Goal: Download file/media

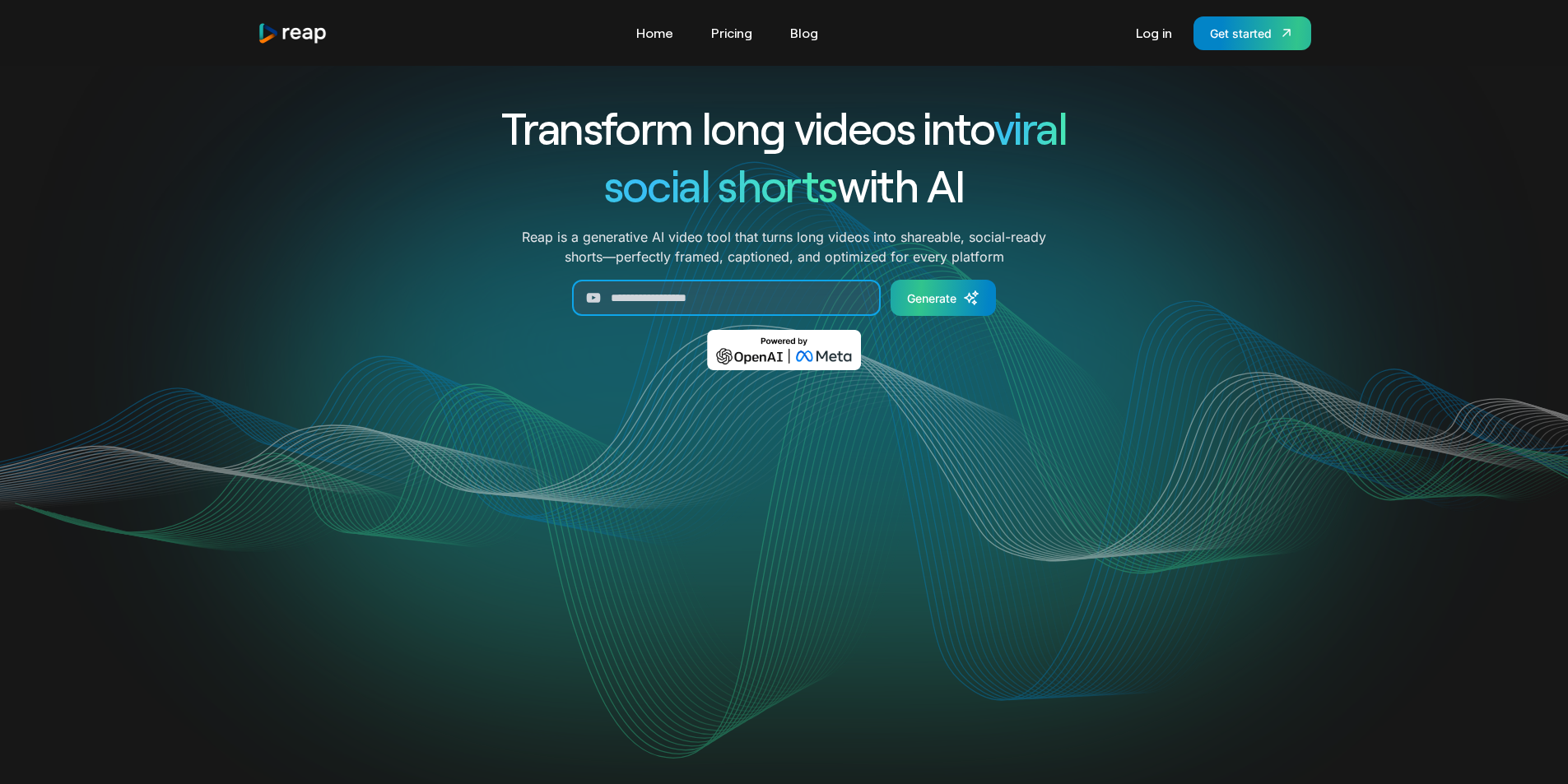
paste input "**********"
type input "**********"
click at [938, 297] on div "Generate" at bounding box center [931, 298] width 49 height 17
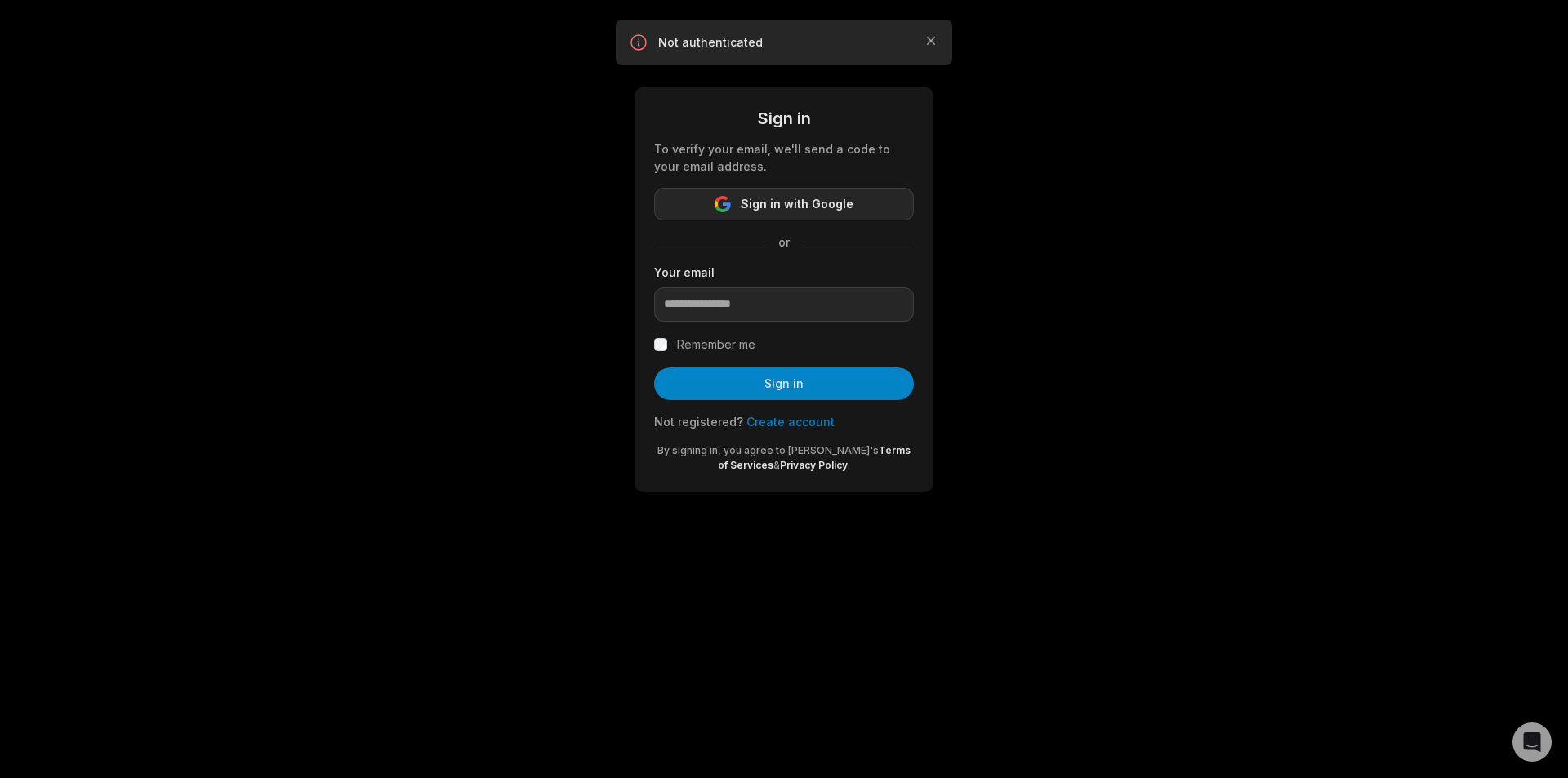
click at [756, 205] on span "Sign in with Google" at bounding box center [797, 204] width 113 height 19
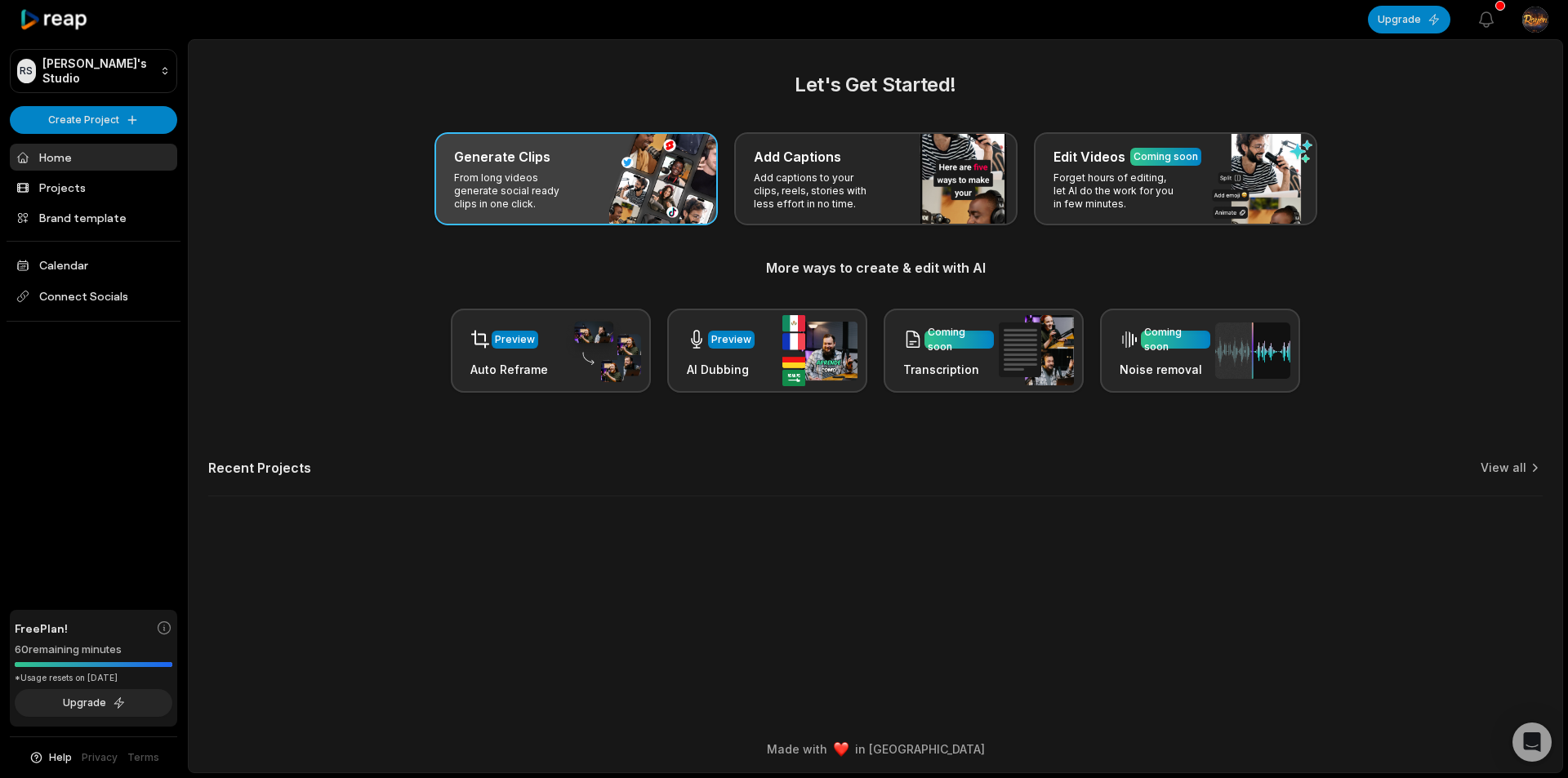
click at [596, 212] on div "Generate Clips From long videos generate social ready clips in one click." at bounding box center [576, 178] width 284 height 93
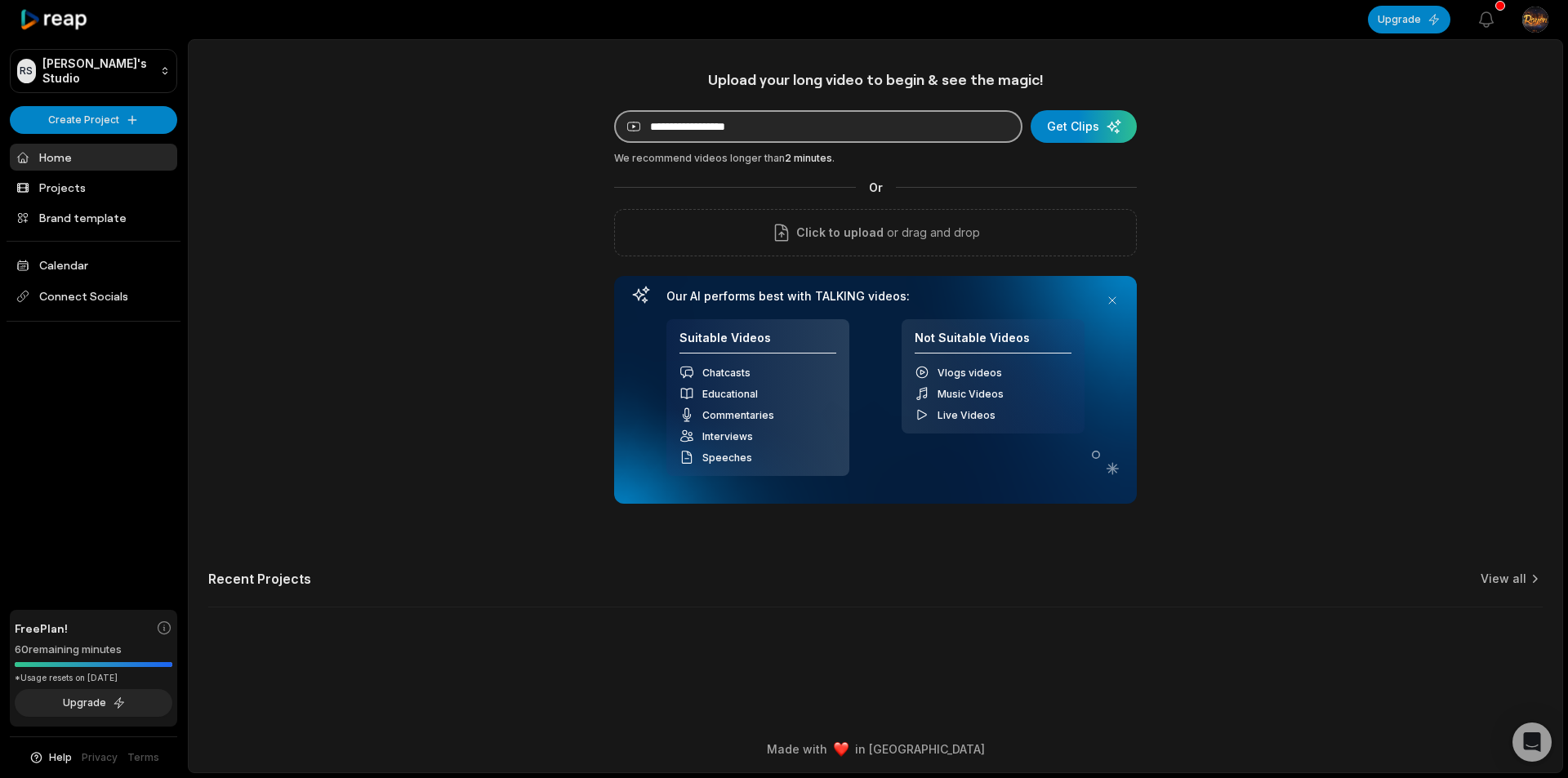
click at [749, 133] on input at bounding box center [818, 127] width 408 height 33
paste input "**********"
type input "**********"
click at [1111, 127] on div "submit" at bounding box center [1083, 127] width 106 height 33
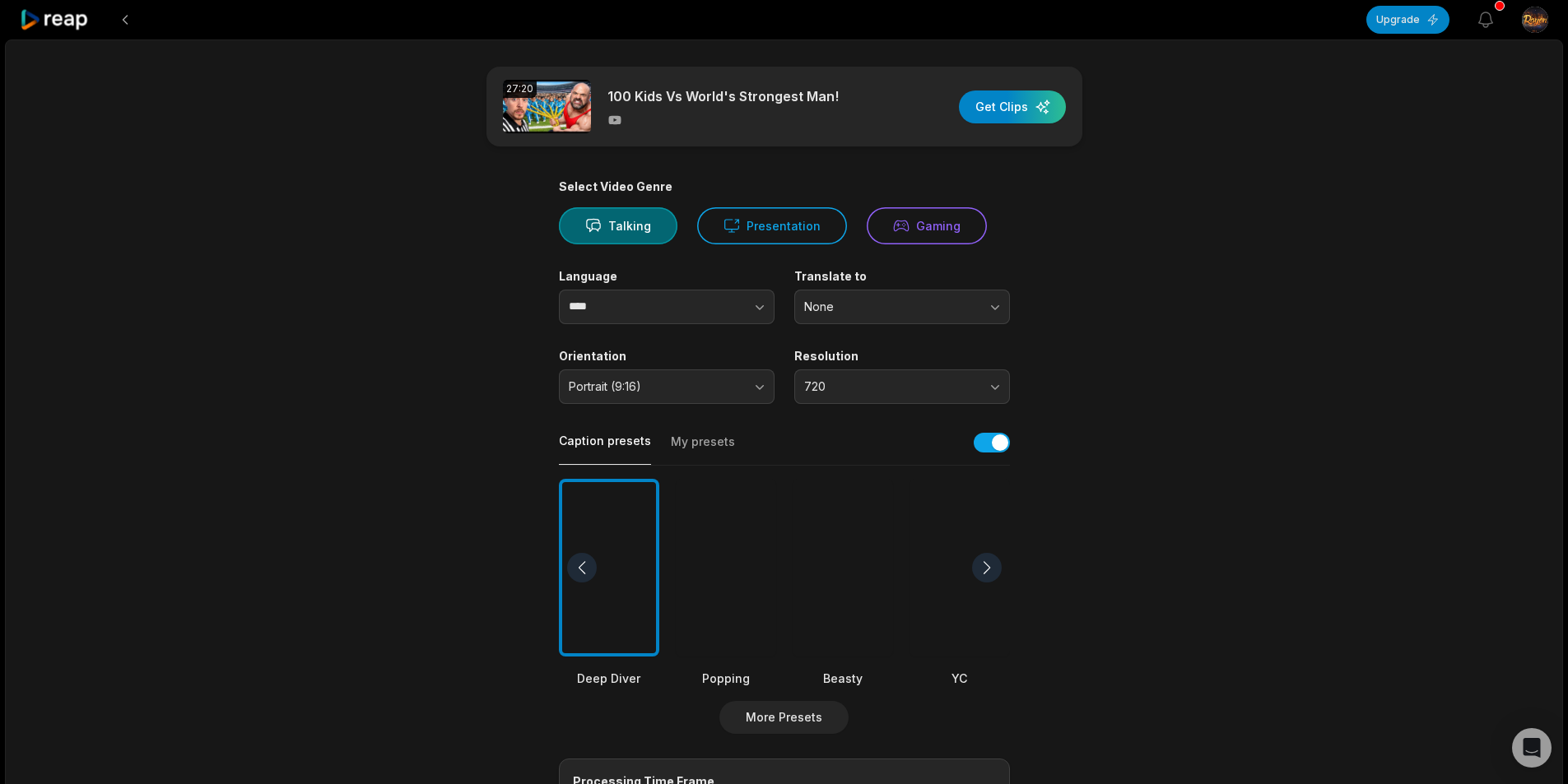
click at [732, 534] on div at bounding box center [726, 568] width 101 height 178
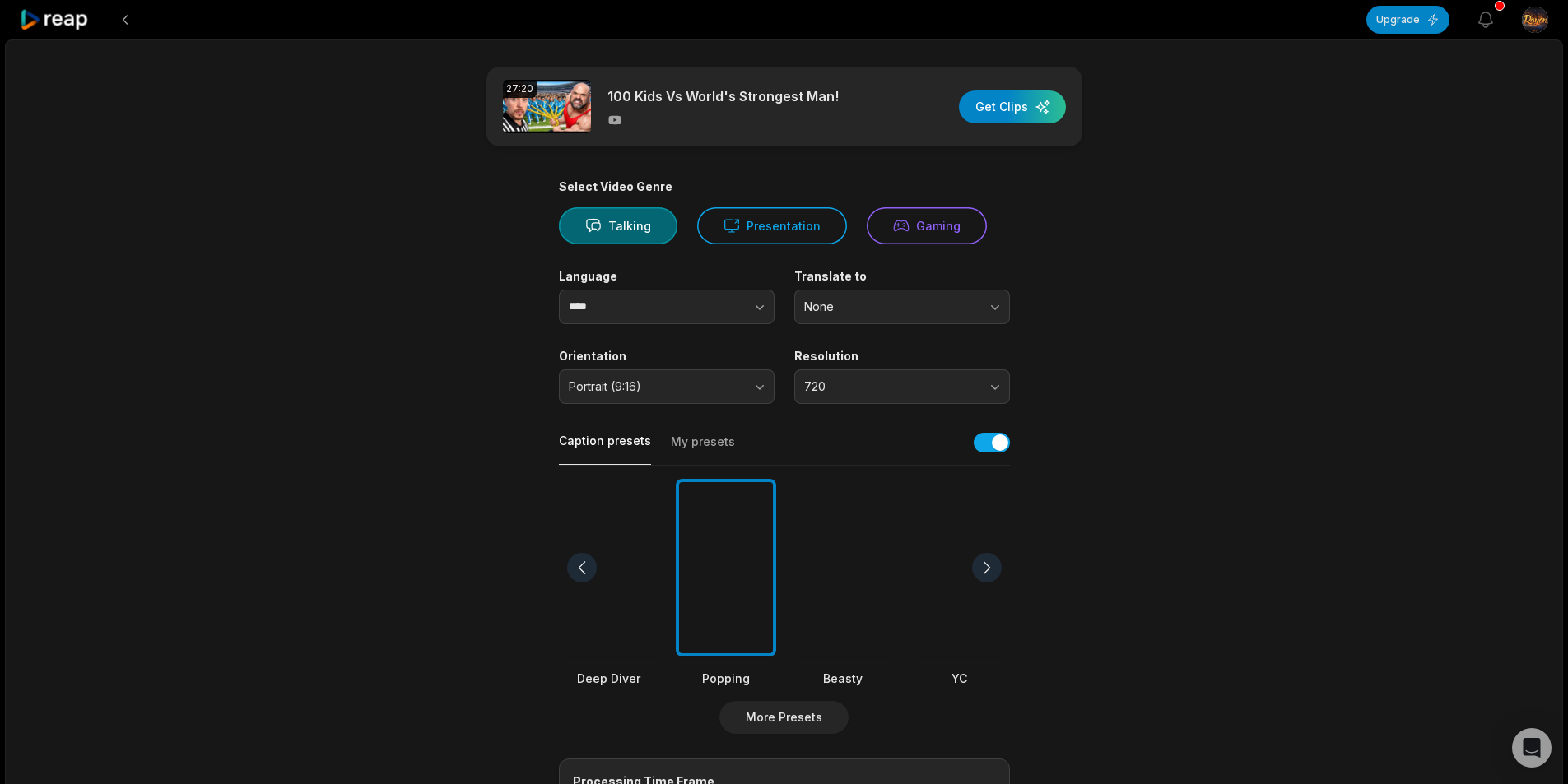
click at [827, 542] on div at bounding box center [843, 568] width 101 height 178
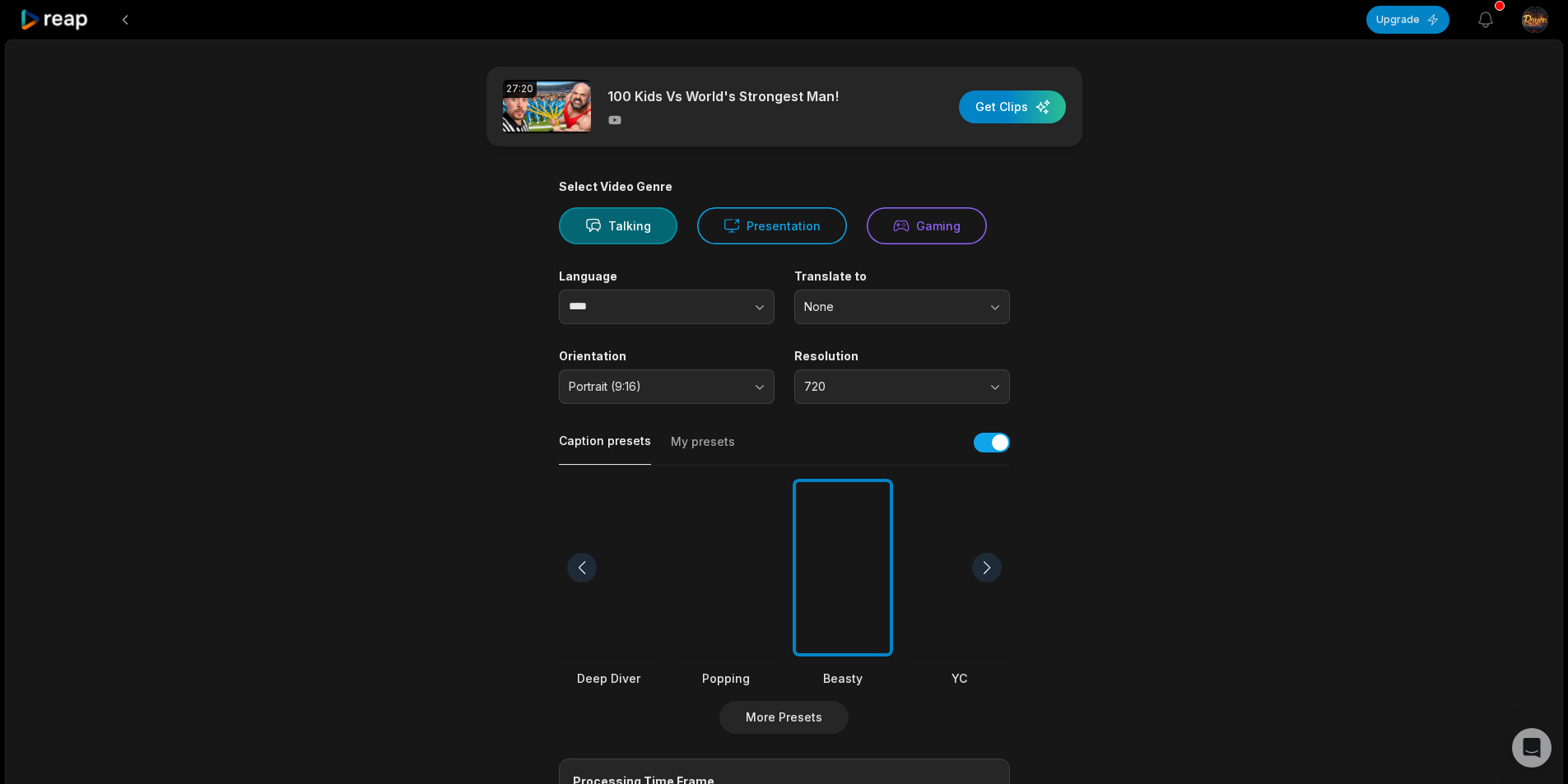
click at [724, 541] on div at bounding box center [726, 568] width 101 height 178
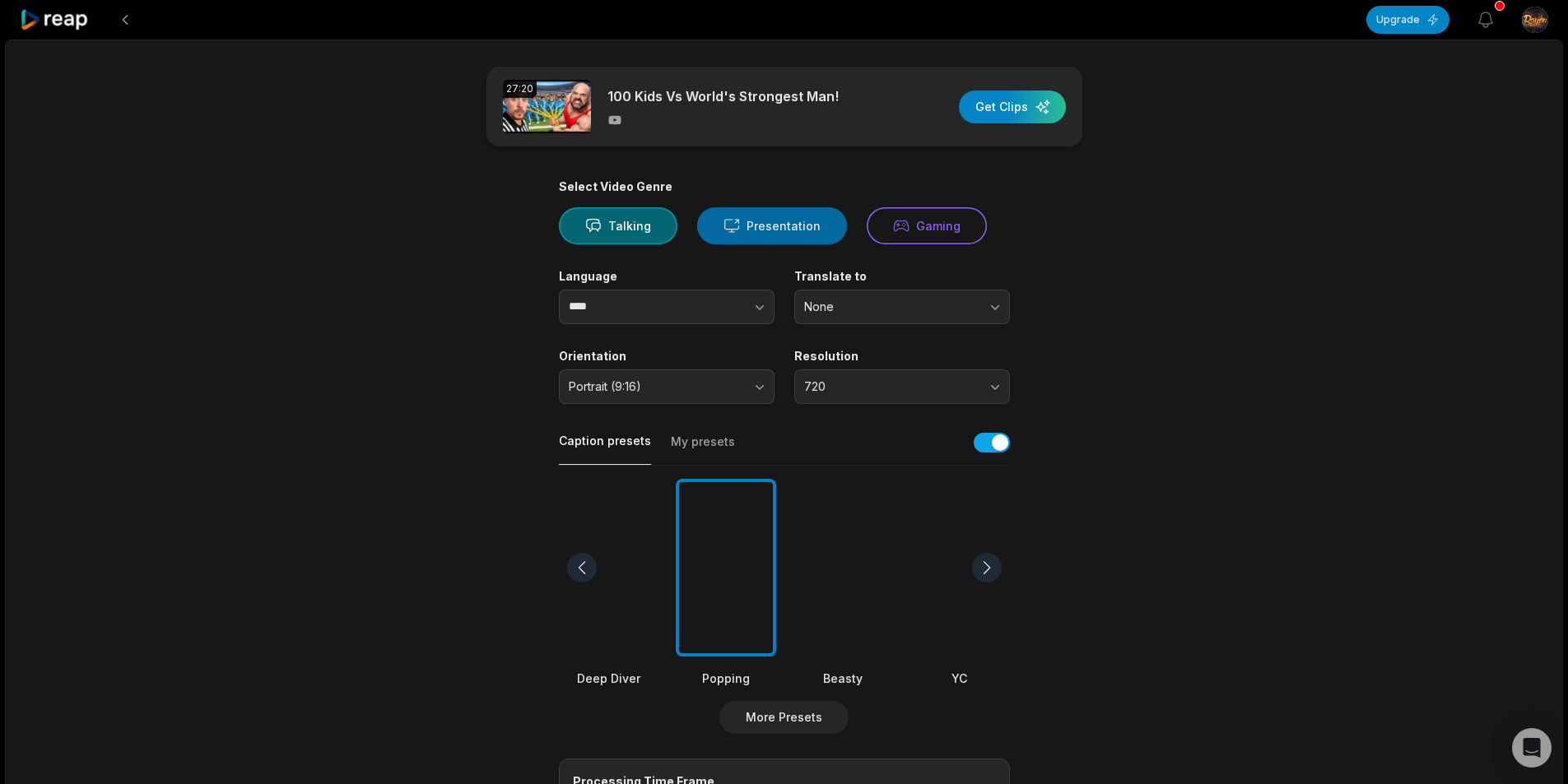
click at [774, 236] on button "Presentation" at bounding box center [772, 226] width 149 height 37
click at [858, 298] on button "None" at bounding box center [902, 307] width 215 height 35
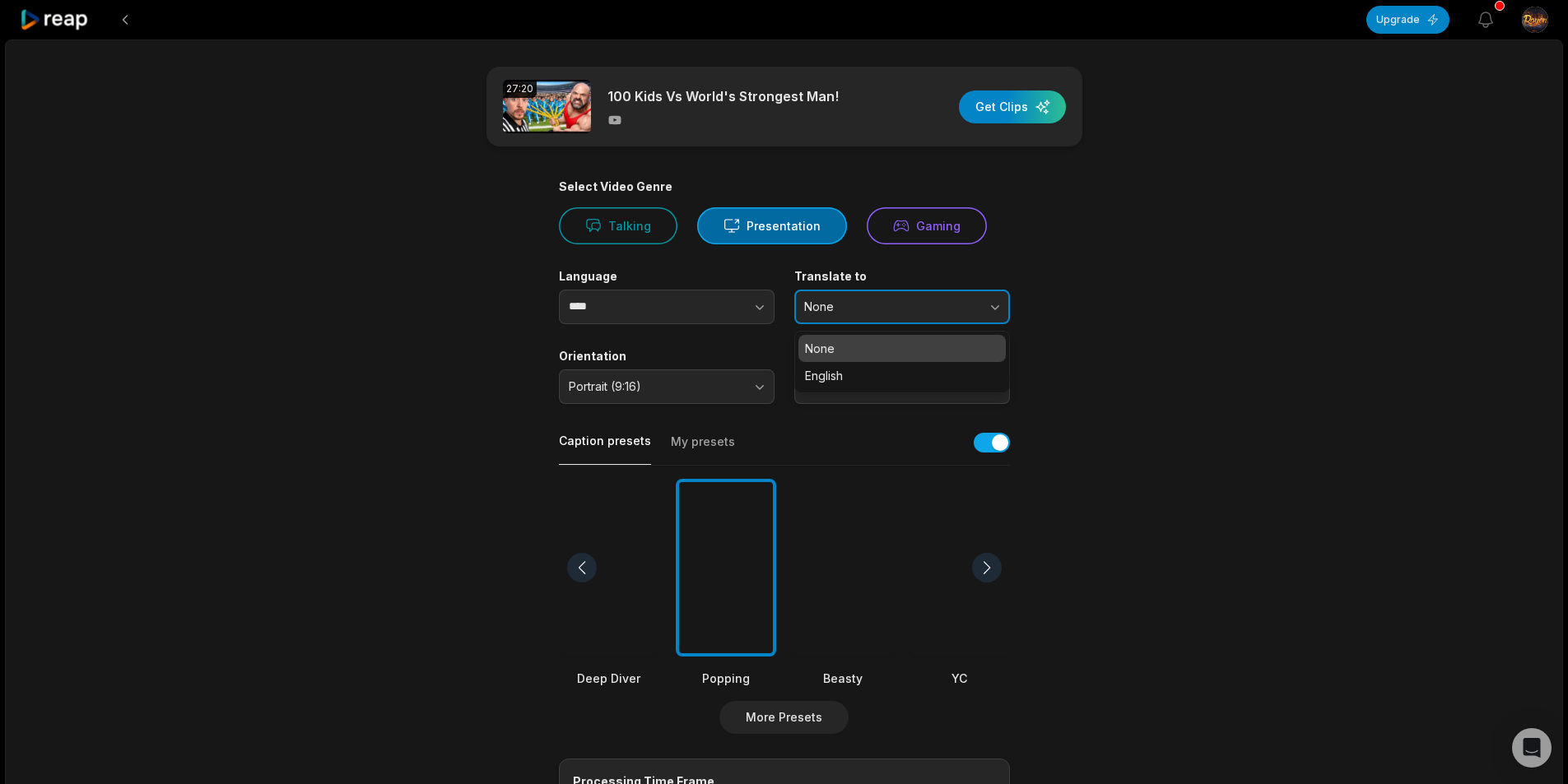
click at [858, 298] on button "None" at bounding box center [902, 307] width 215 height 35
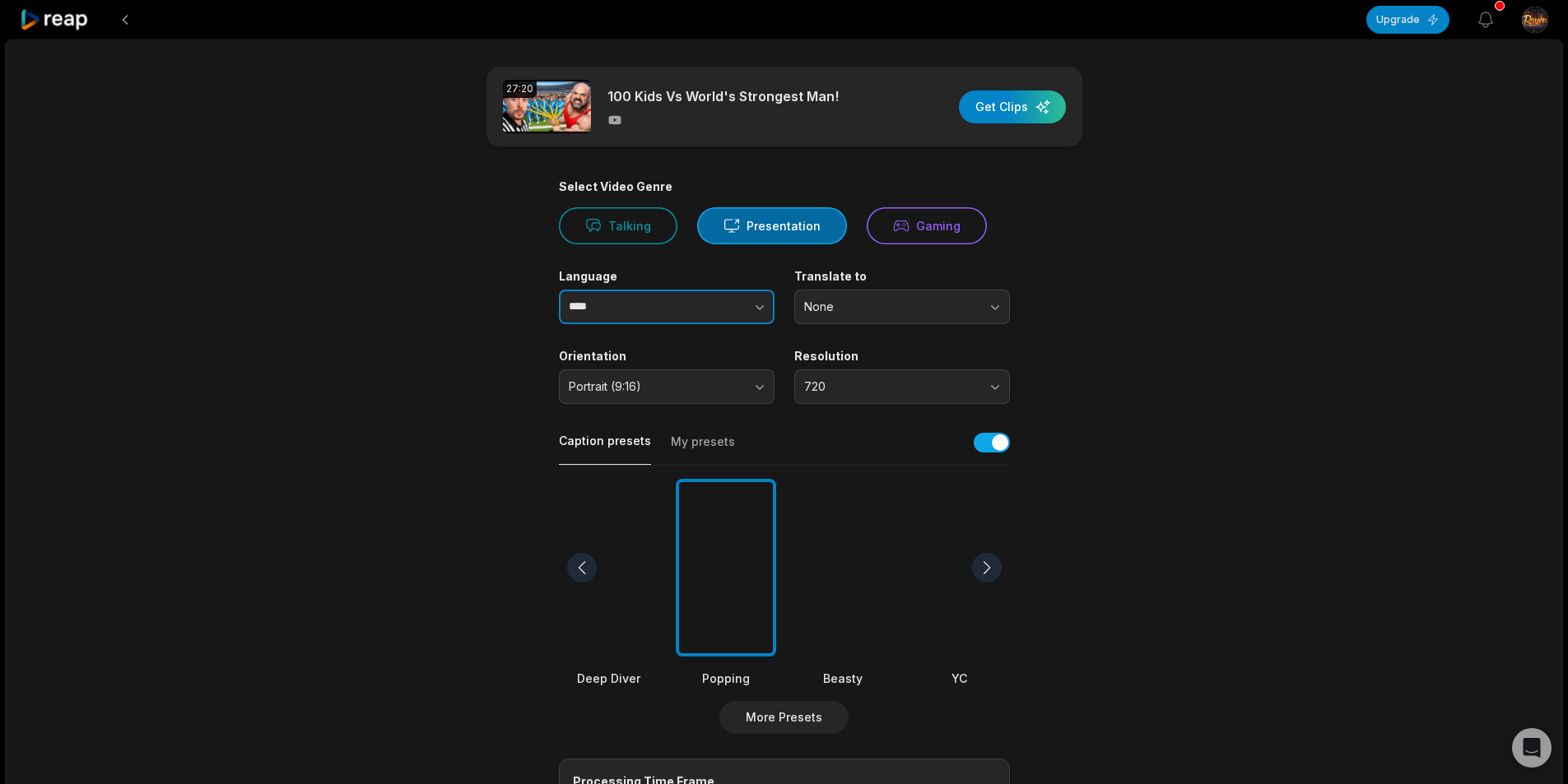
click at [687, 306] on button "button" at bounding box center [726, 307] width 94 height 35
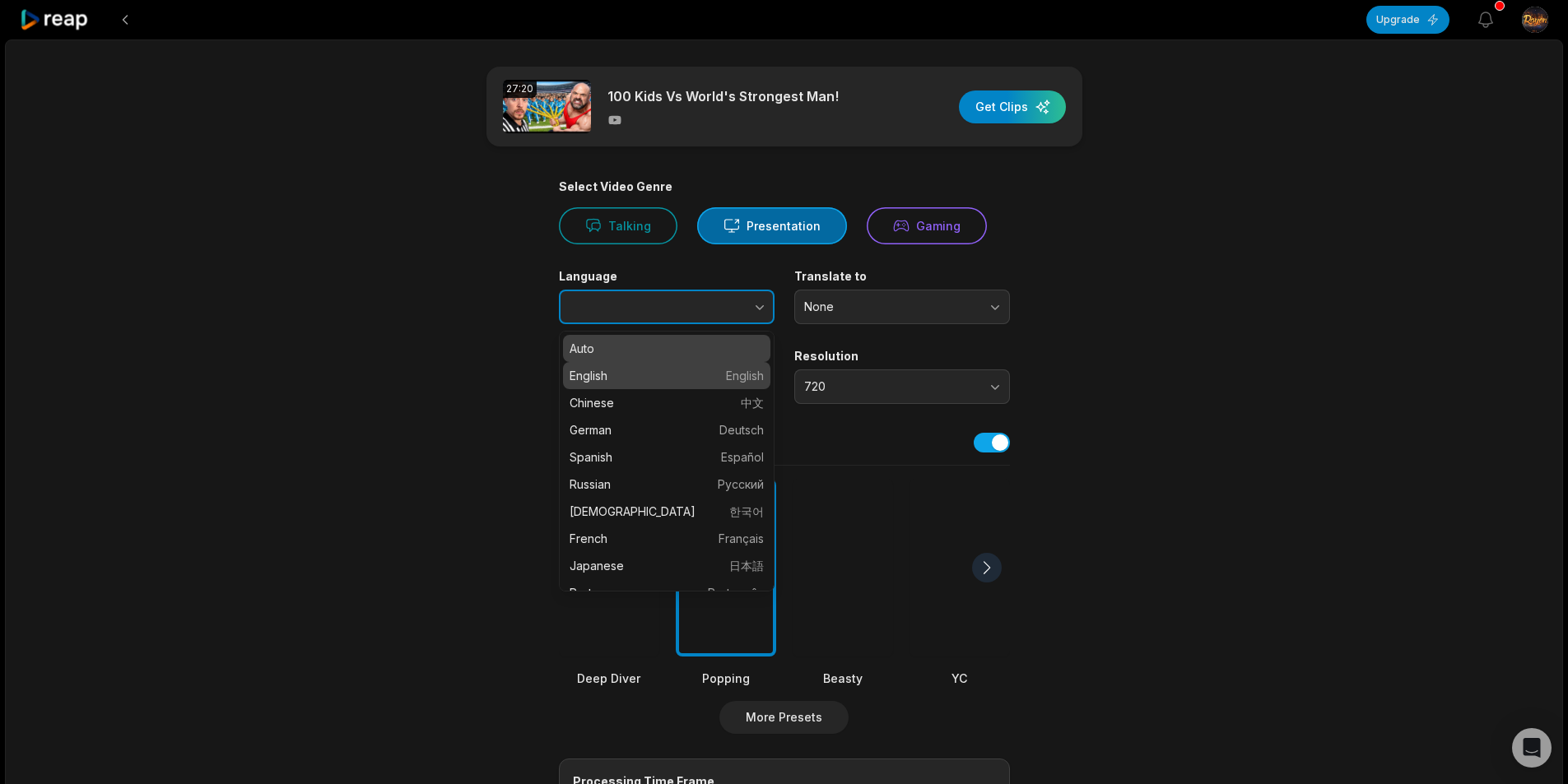
type input "*******"
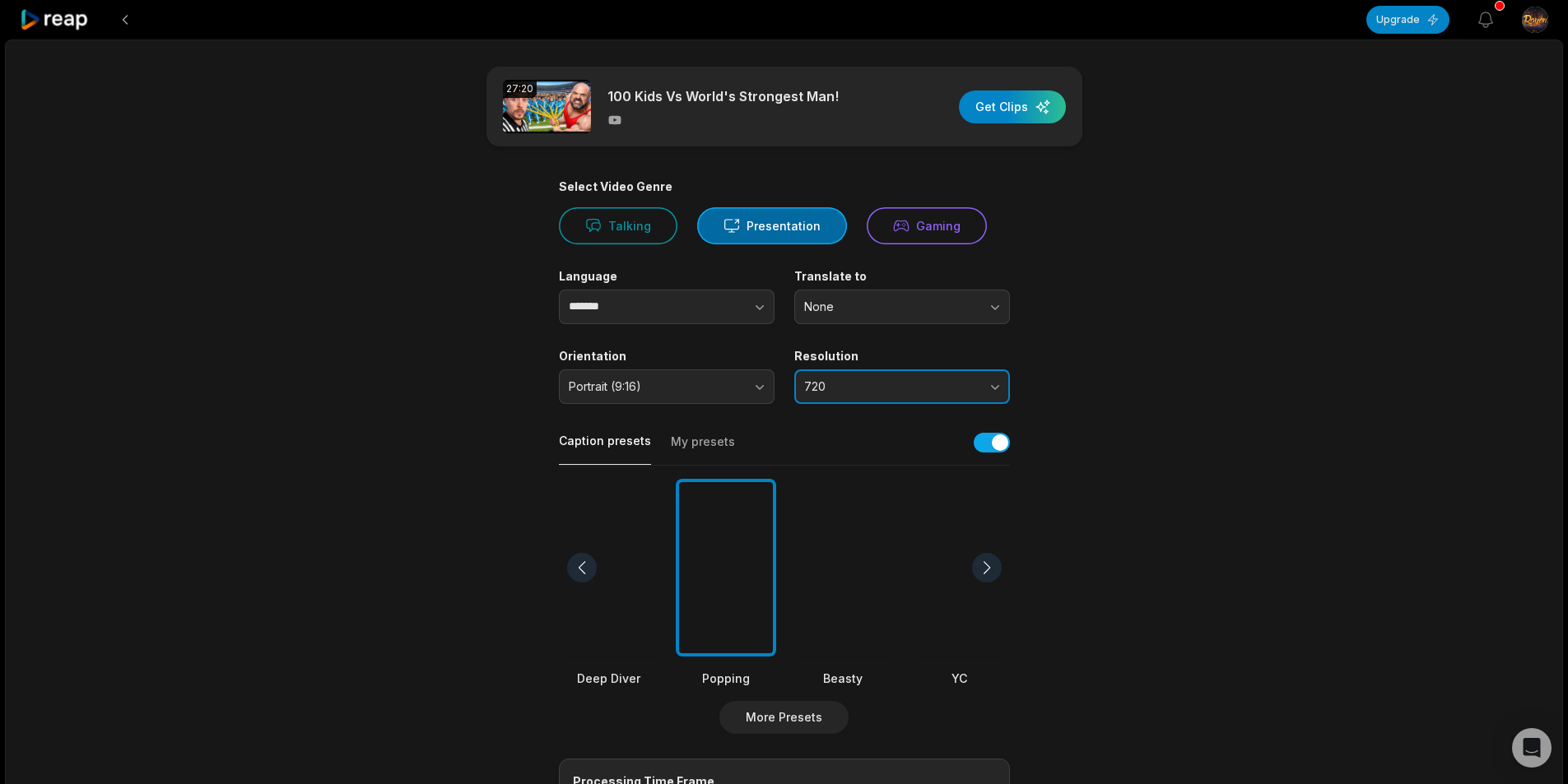
click at [853, 384] on span "720" at bounding box center [890, 386] width 173 height 15
click at [688, 448] on button "My presets" at bounding box center [703, 449] width 64 height 31
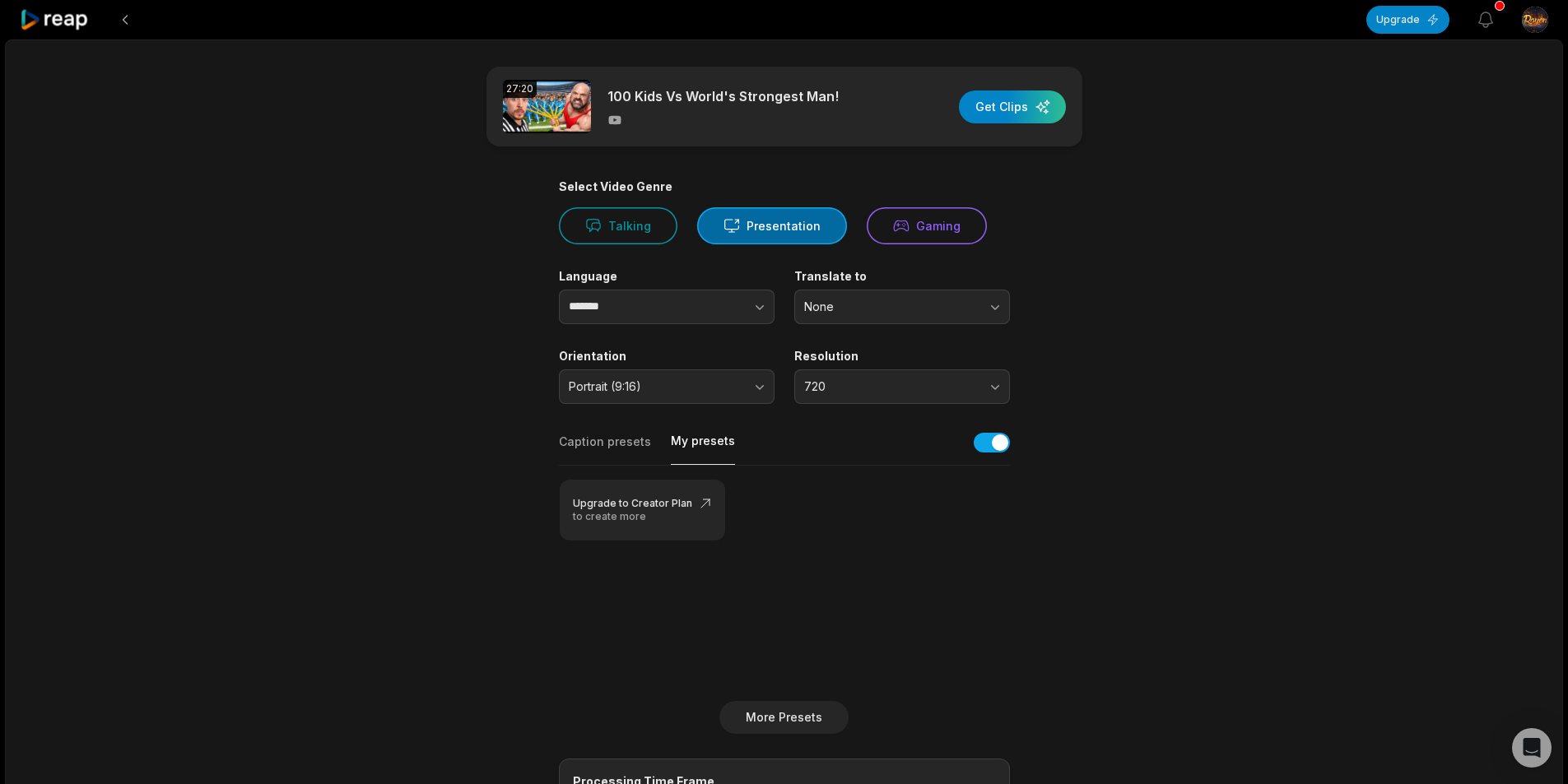
click at [607, 448] on button "Caption presets" at bounding box center [604, 449] width 92 height 31
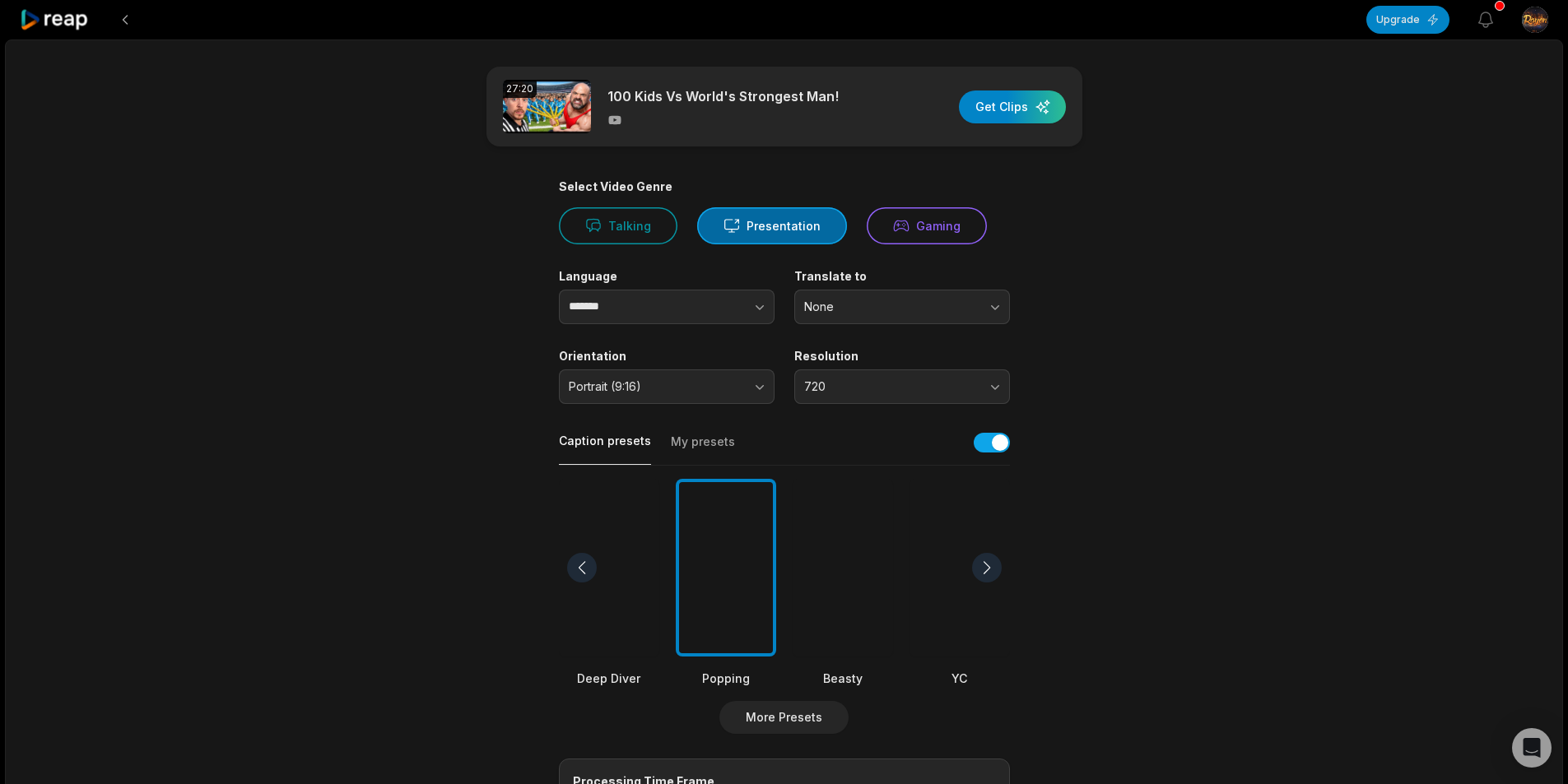
click at [863, 571] on div at bounding box center [843, 568] width 101 height 178
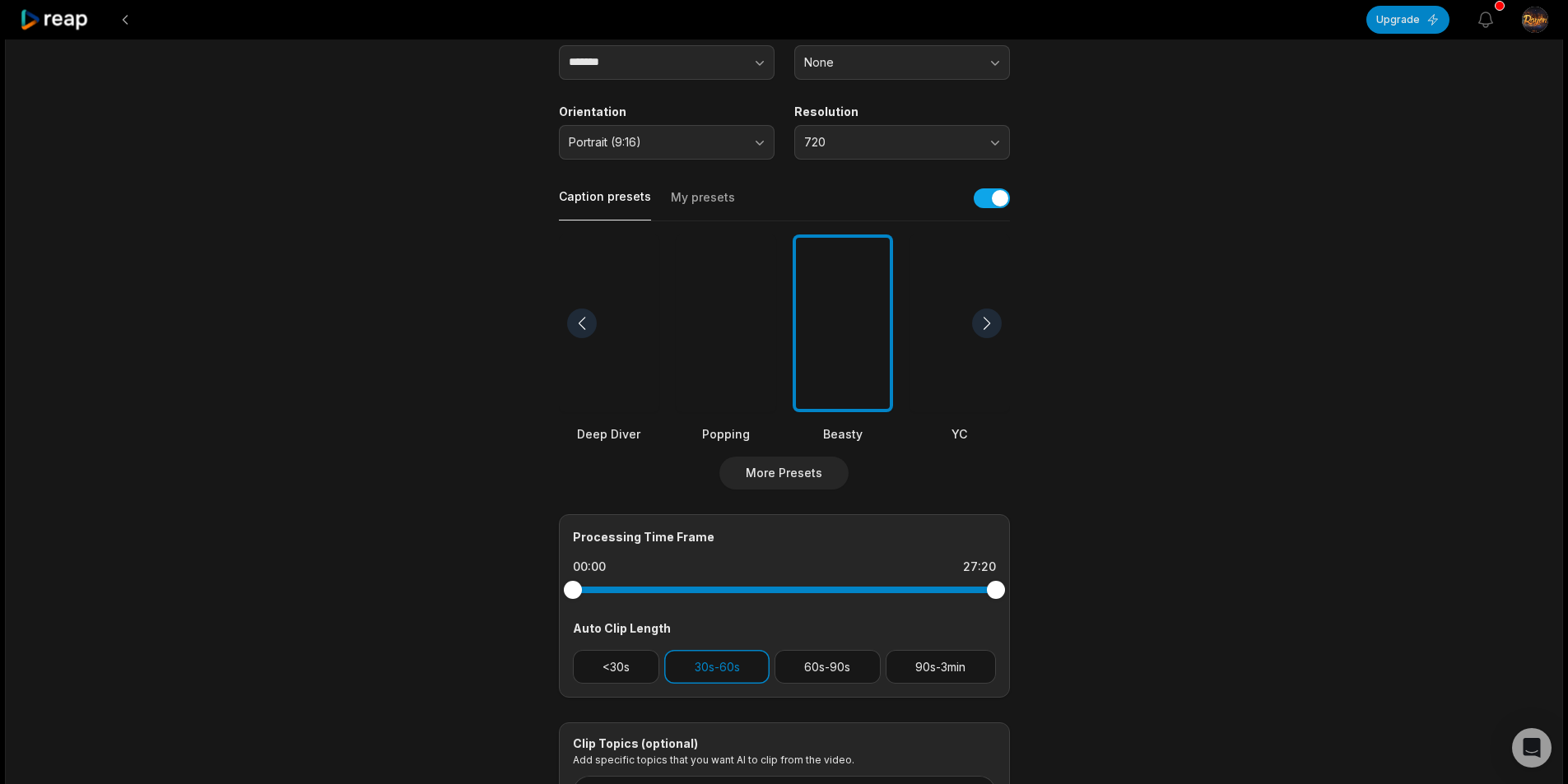
scroll to position [329, 0]
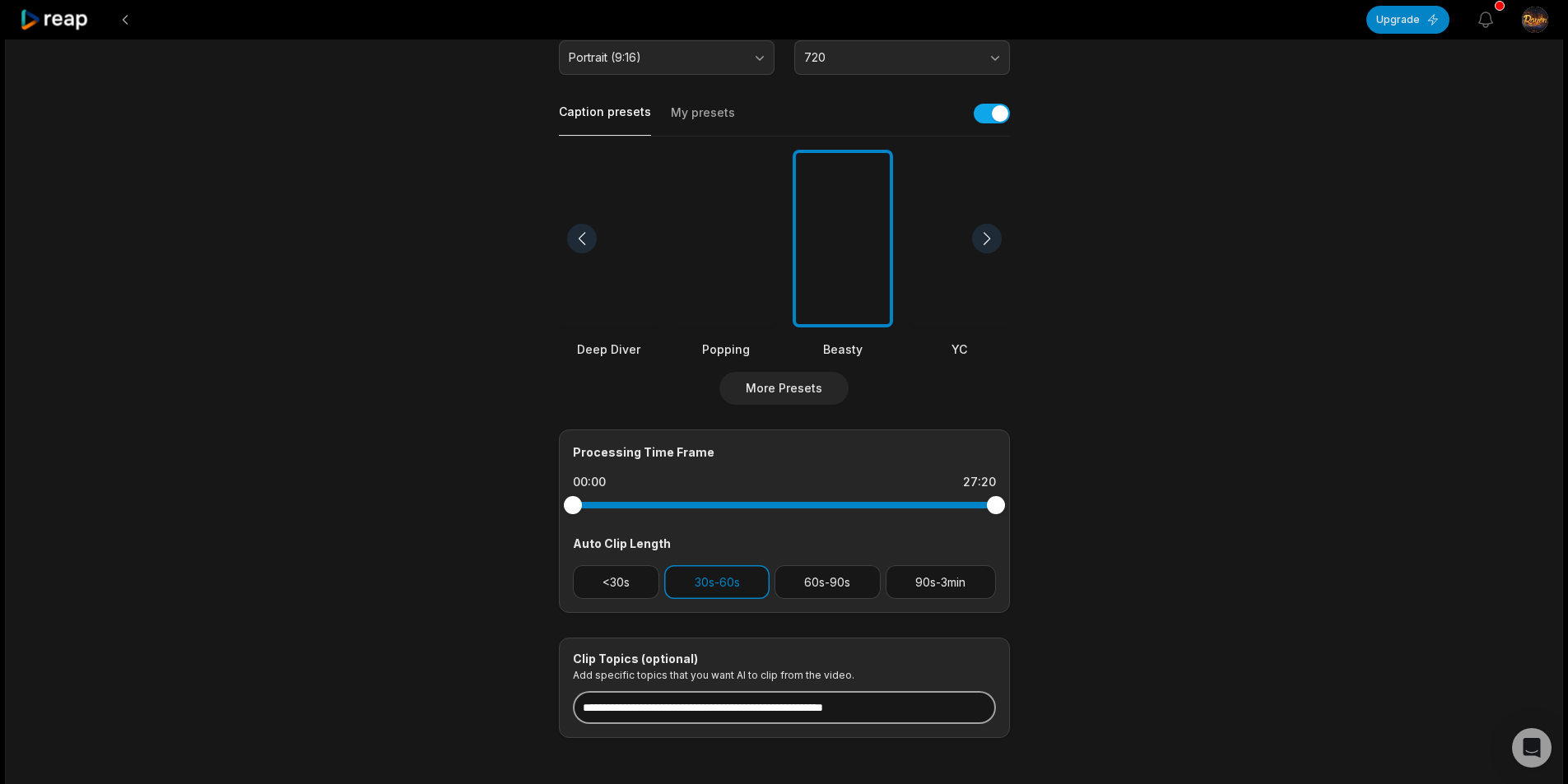
click at [740, 723] on input at bounding box center [784, 707] width 423 height 33
type input "*******"
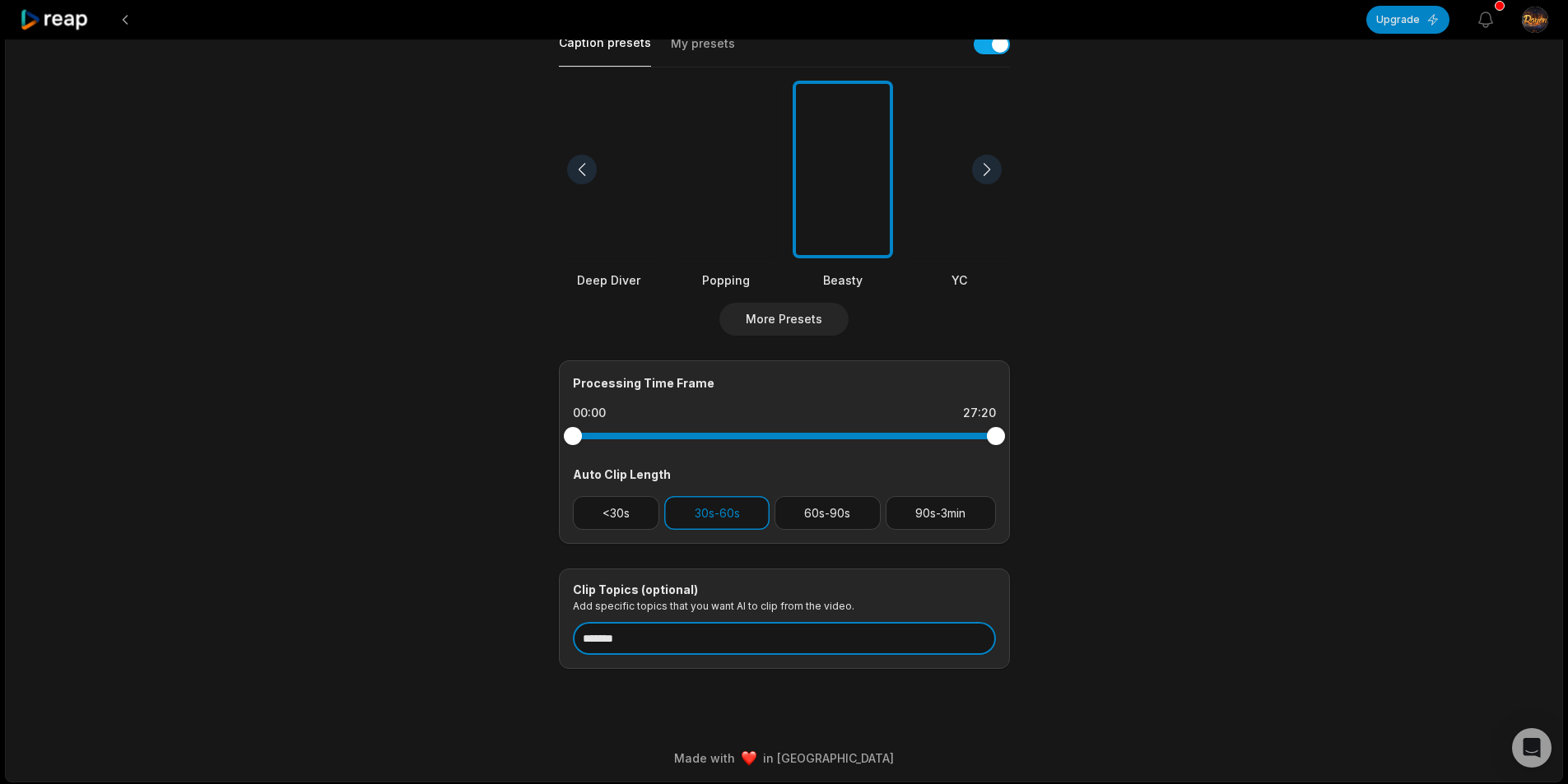
scroll to position [401, 0]
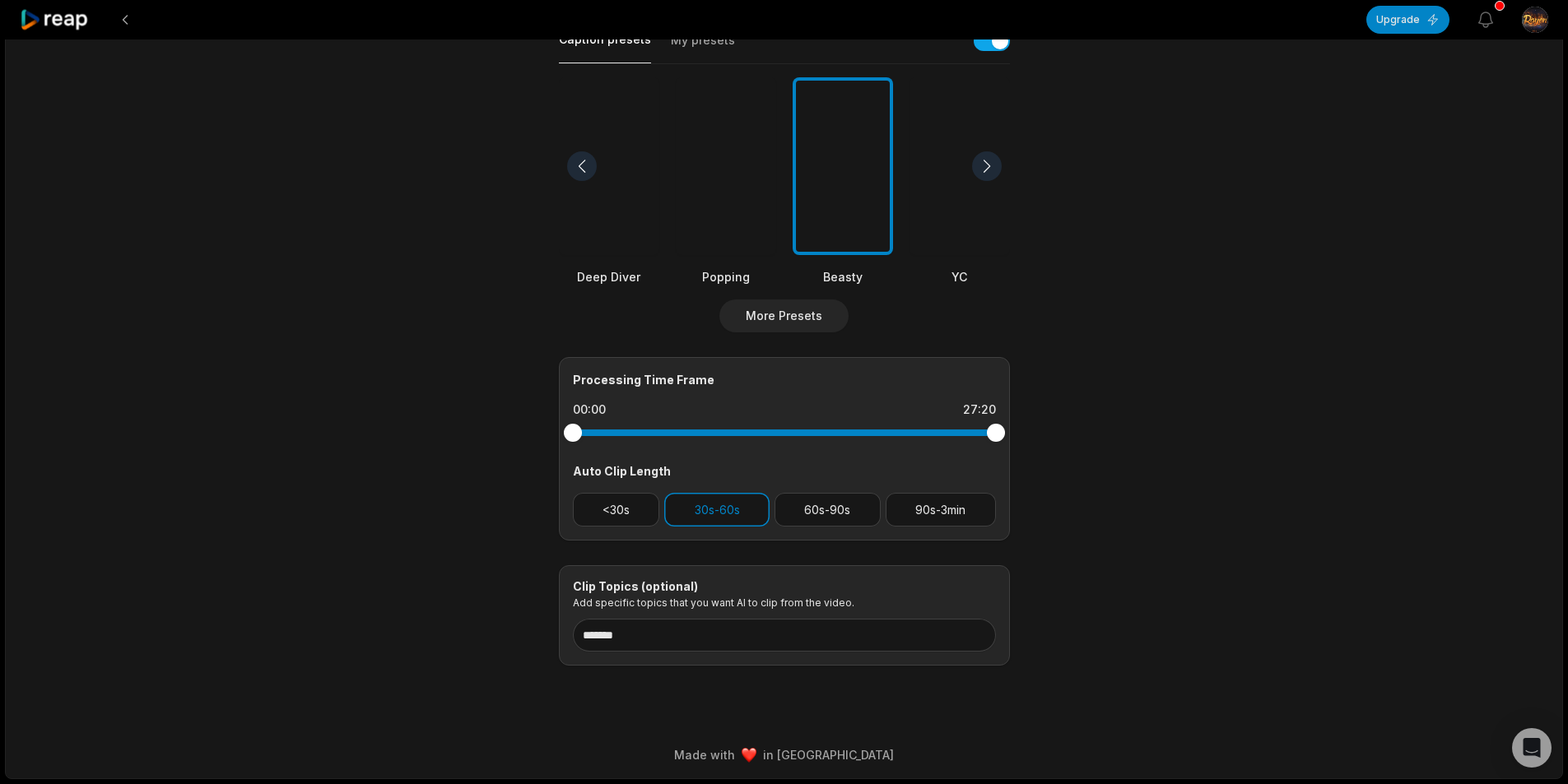
click at [629, 686] on div "27:20 100 Kids Vs World's Strongest Man! Get Clips Select Video Genre Talking P…" at bounding box center [784, 208] width 1558 height 1141
click at [830, 519] on button "60s-90s" at bounding box center [827, 509] width 106 height 34
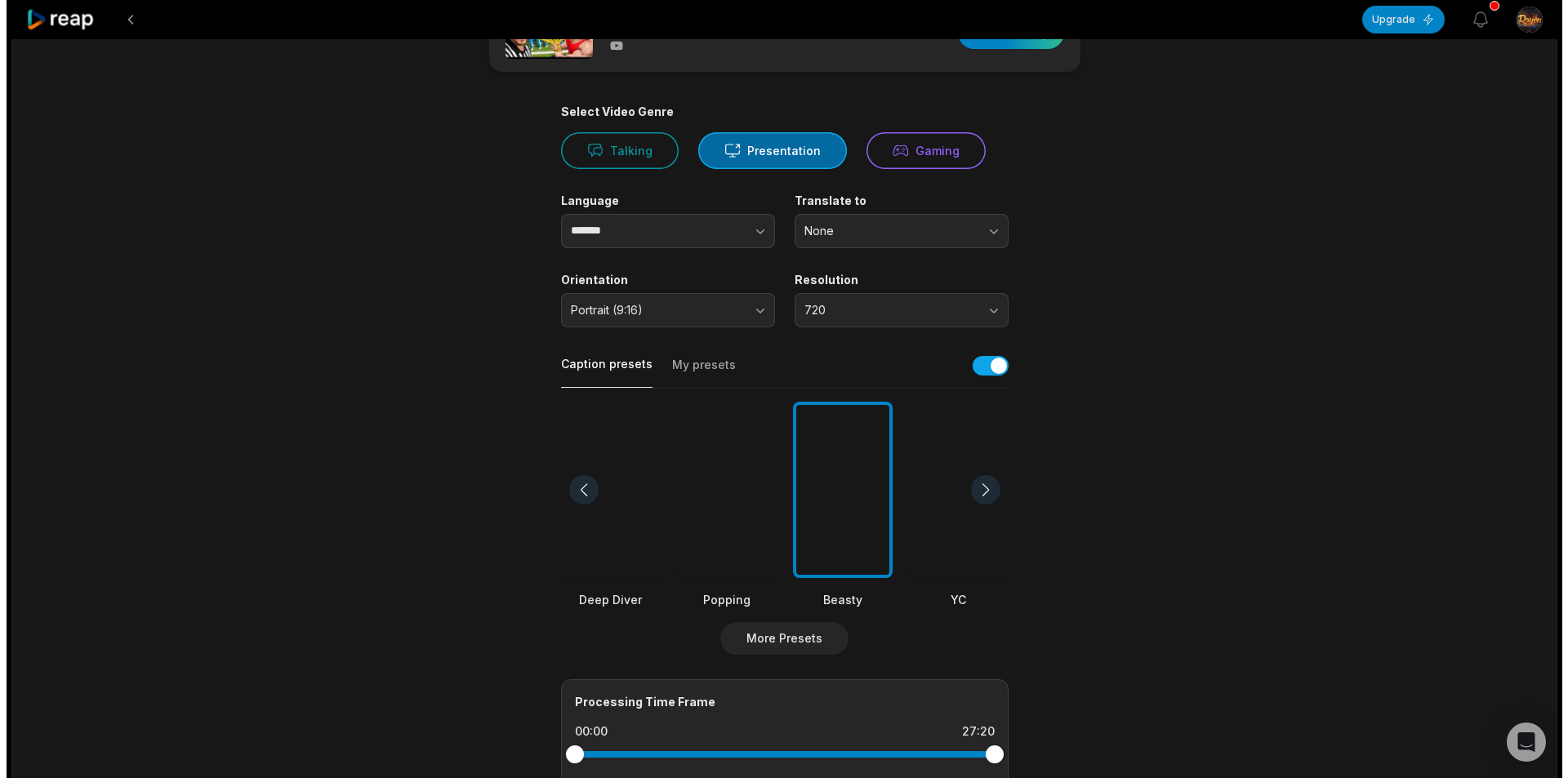
scroll to position [72, 0]
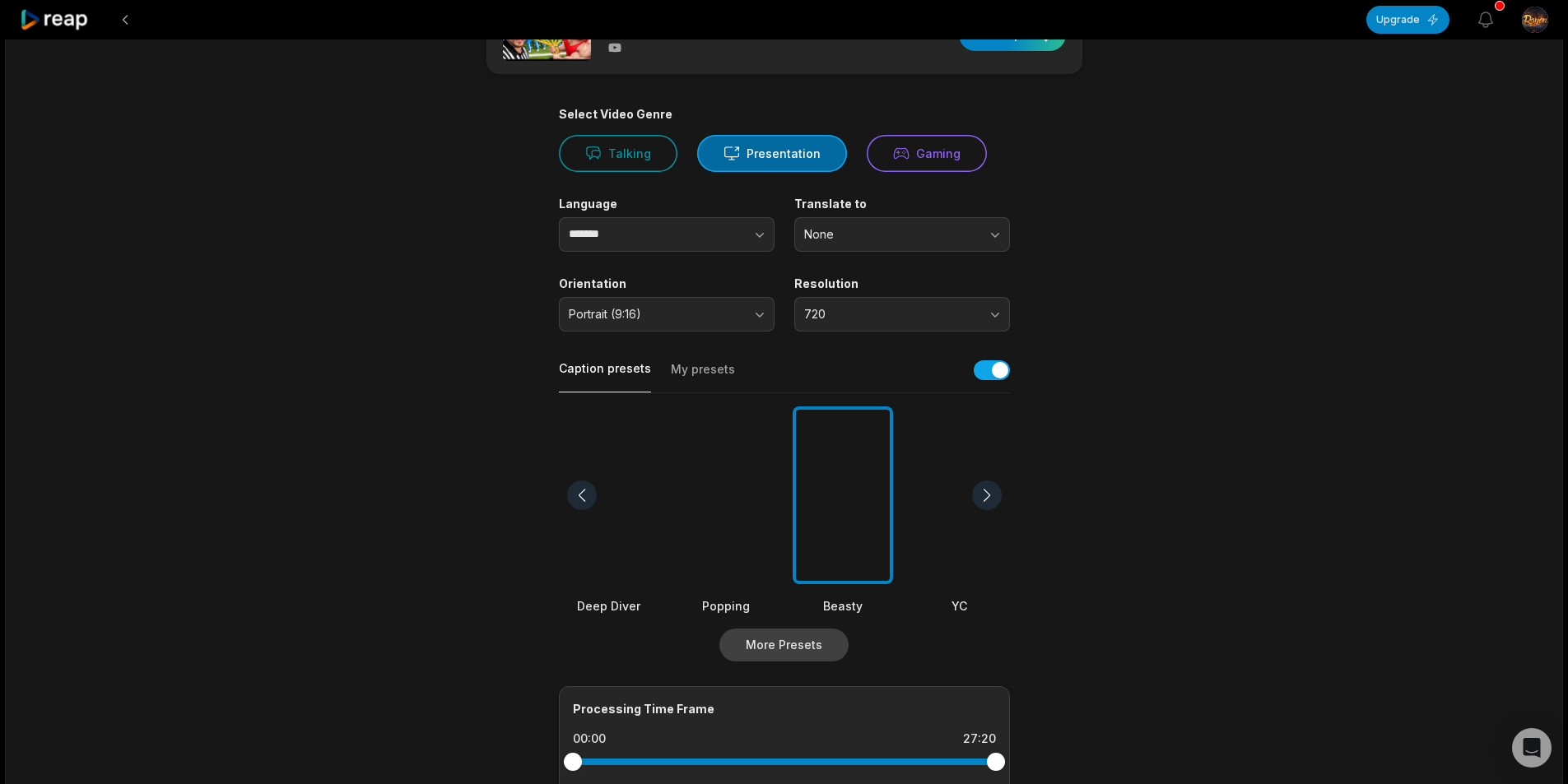
click at [814, 645] on button "More Presets" at bounding box center [784, 644] width 129 height 33
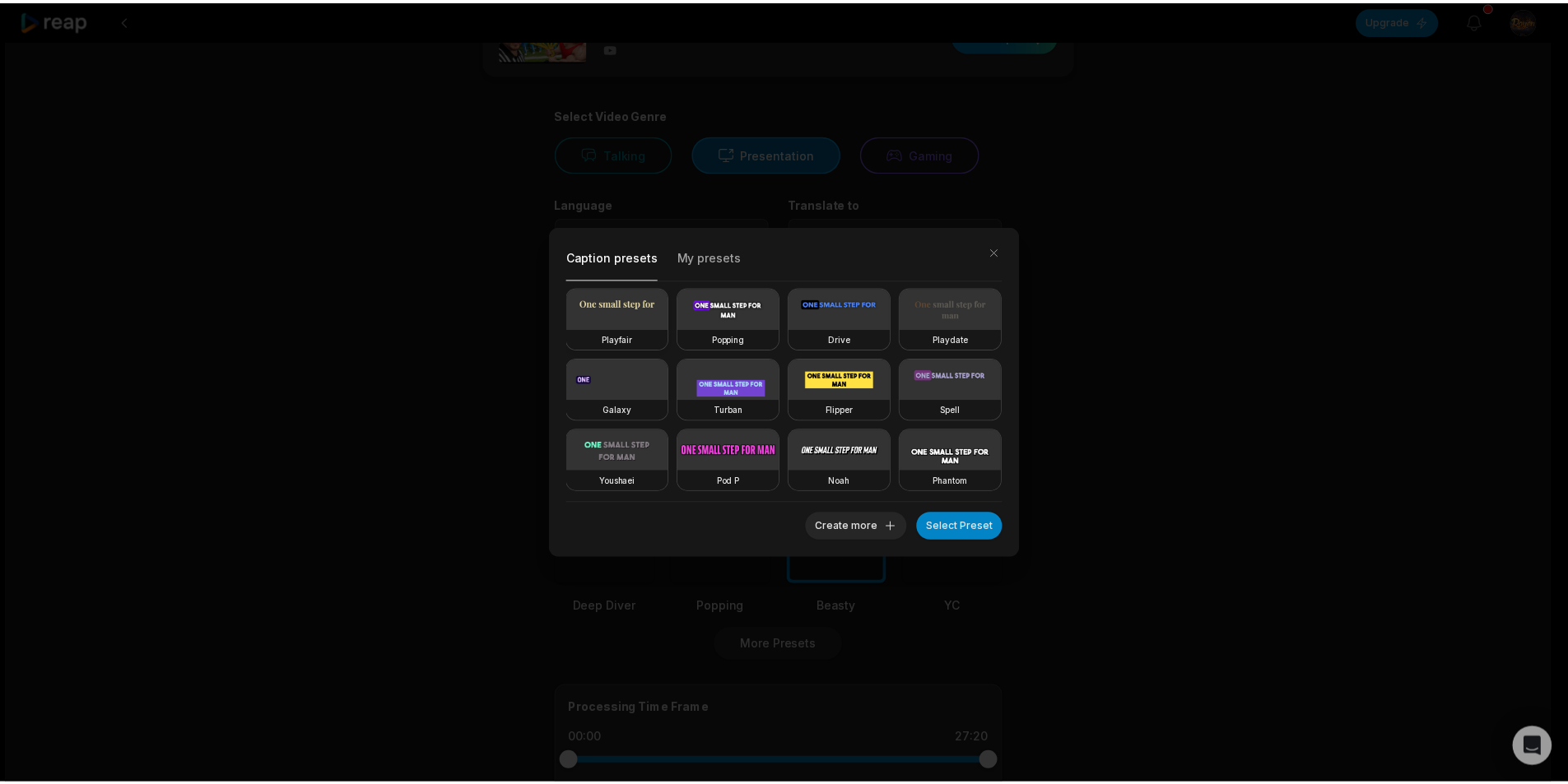
scroll to position [286, 0]
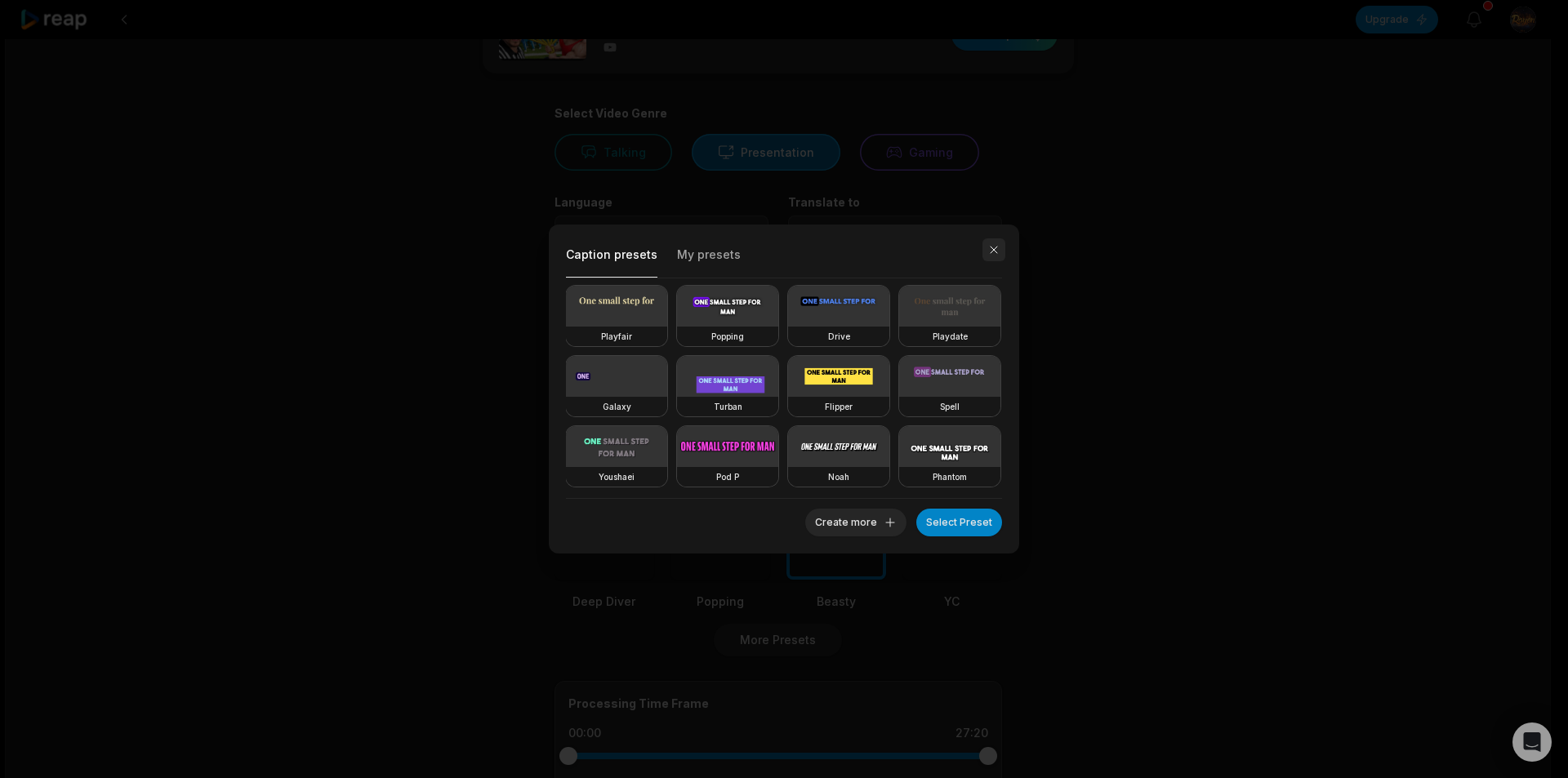
click at [991, 243] on button "button" at bounding box center [994, 250] width 23 height 23
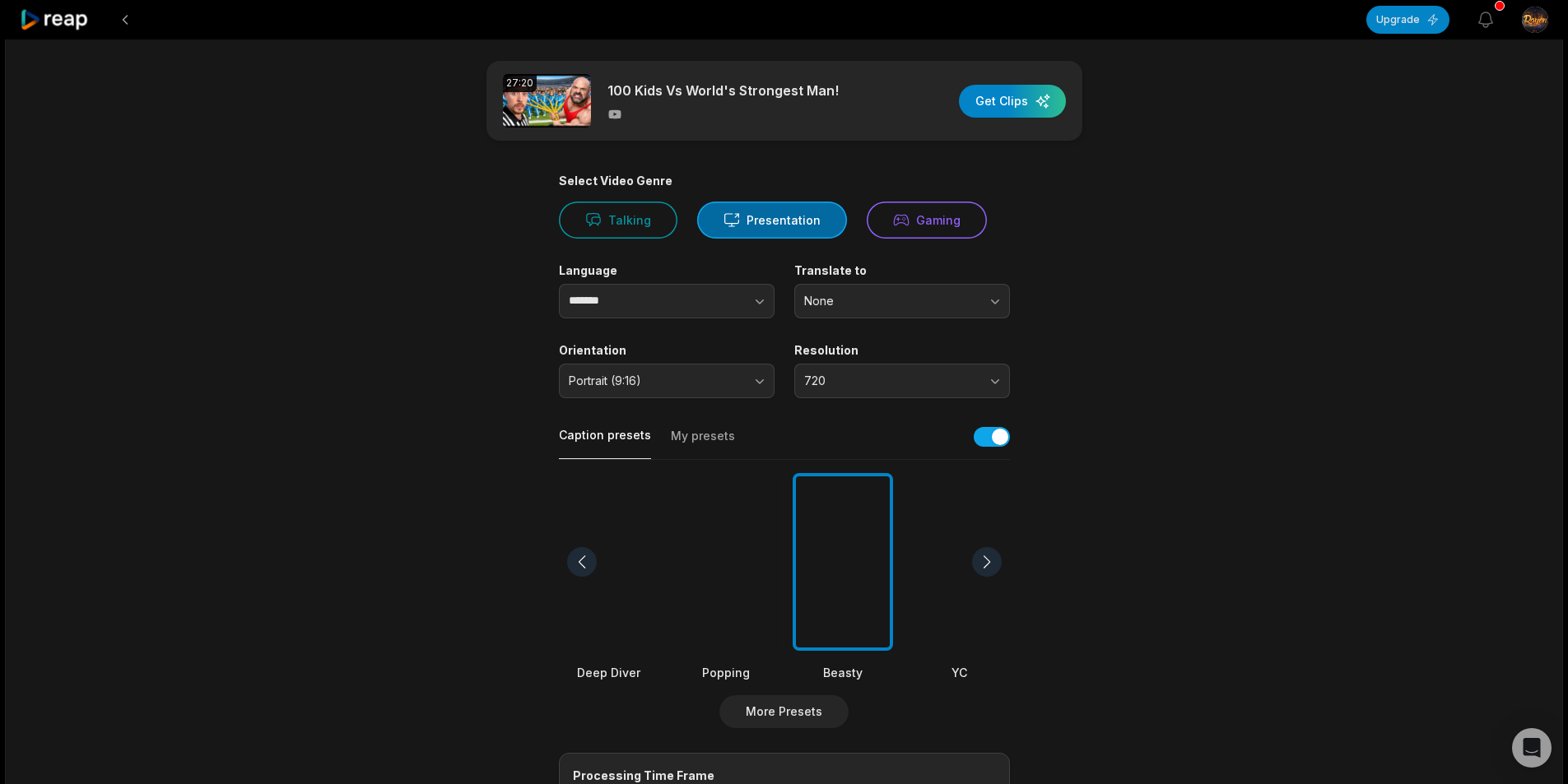
scroll to position [0, 0]
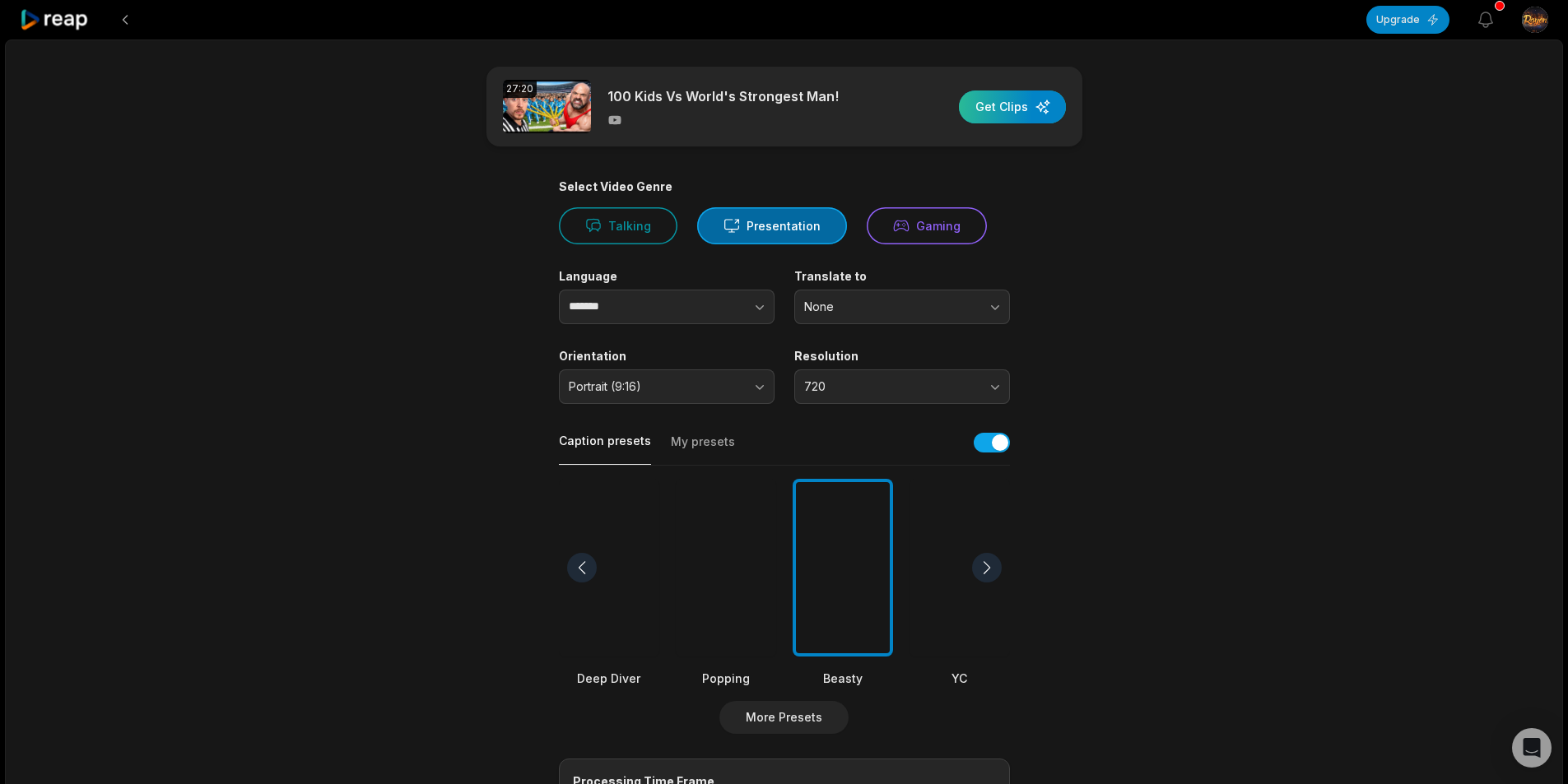
click at [1006, 106] on div "button" at bounding box center [1012, 107] width 107 height 33
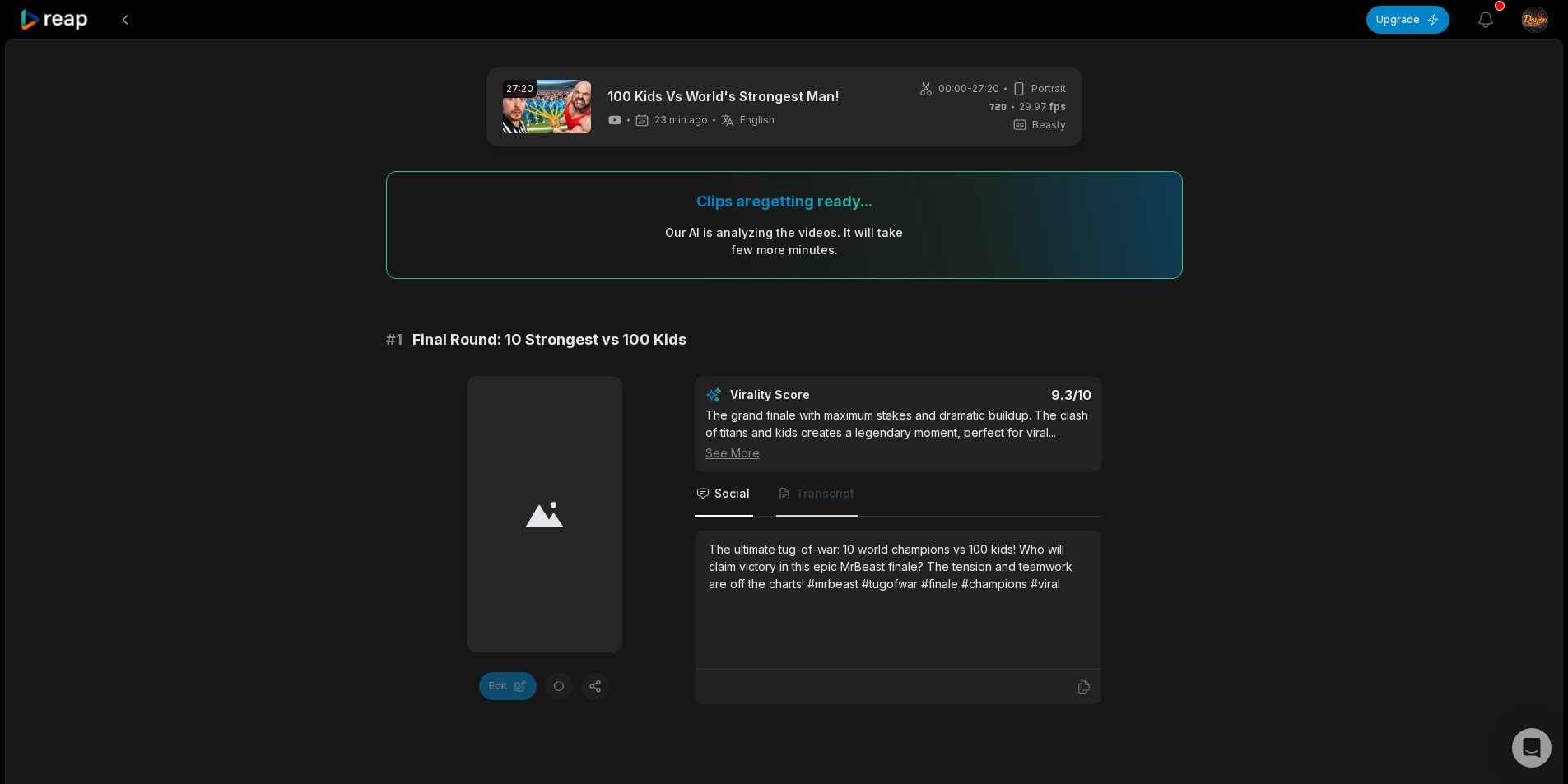
click at [831, 498] on span "Transcript" at bounding box center [825, 493] width 58 height 16
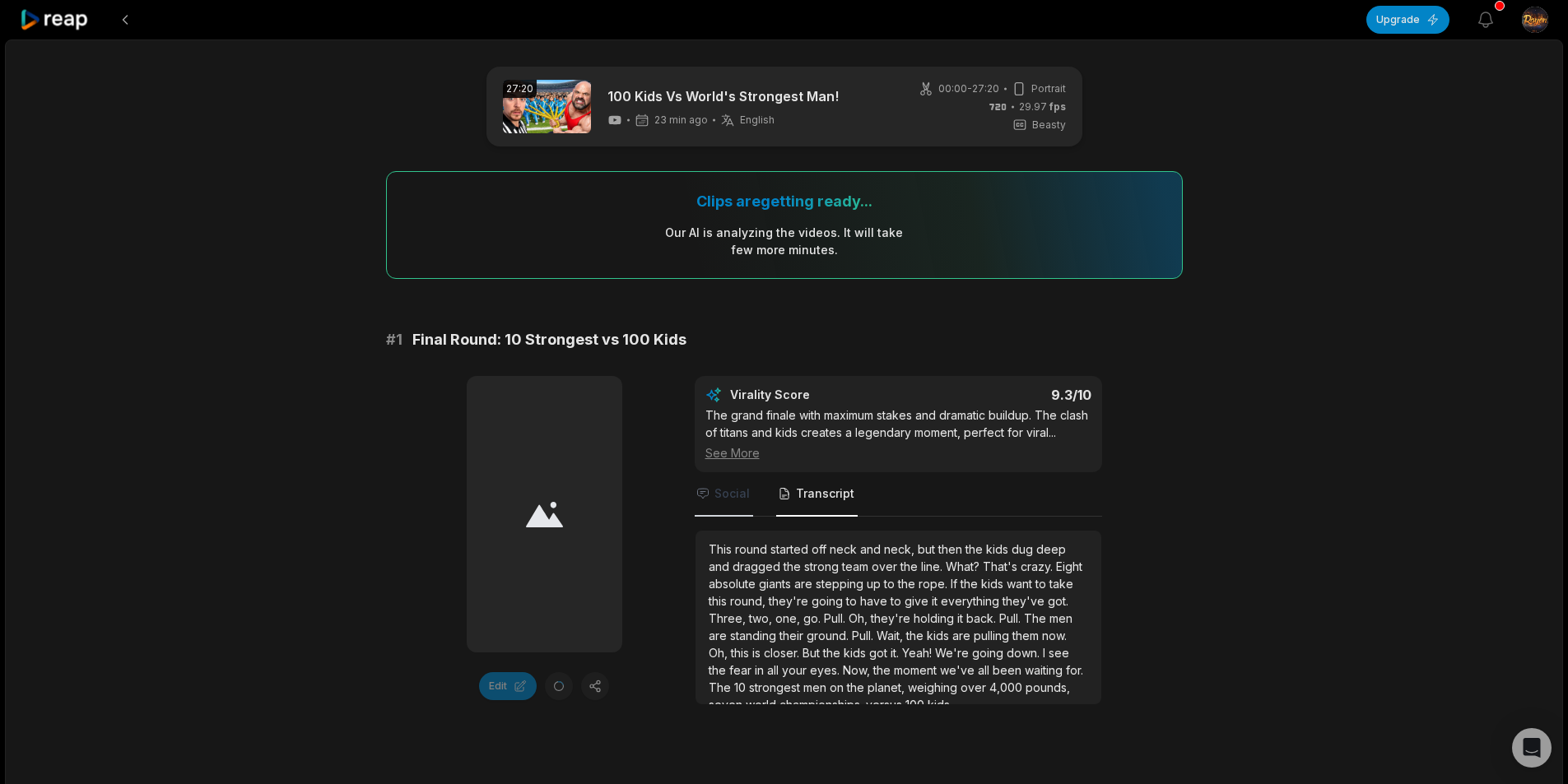
click at [732, 489] on span "Social" at bounding box center [732, 493] width 35 height 16
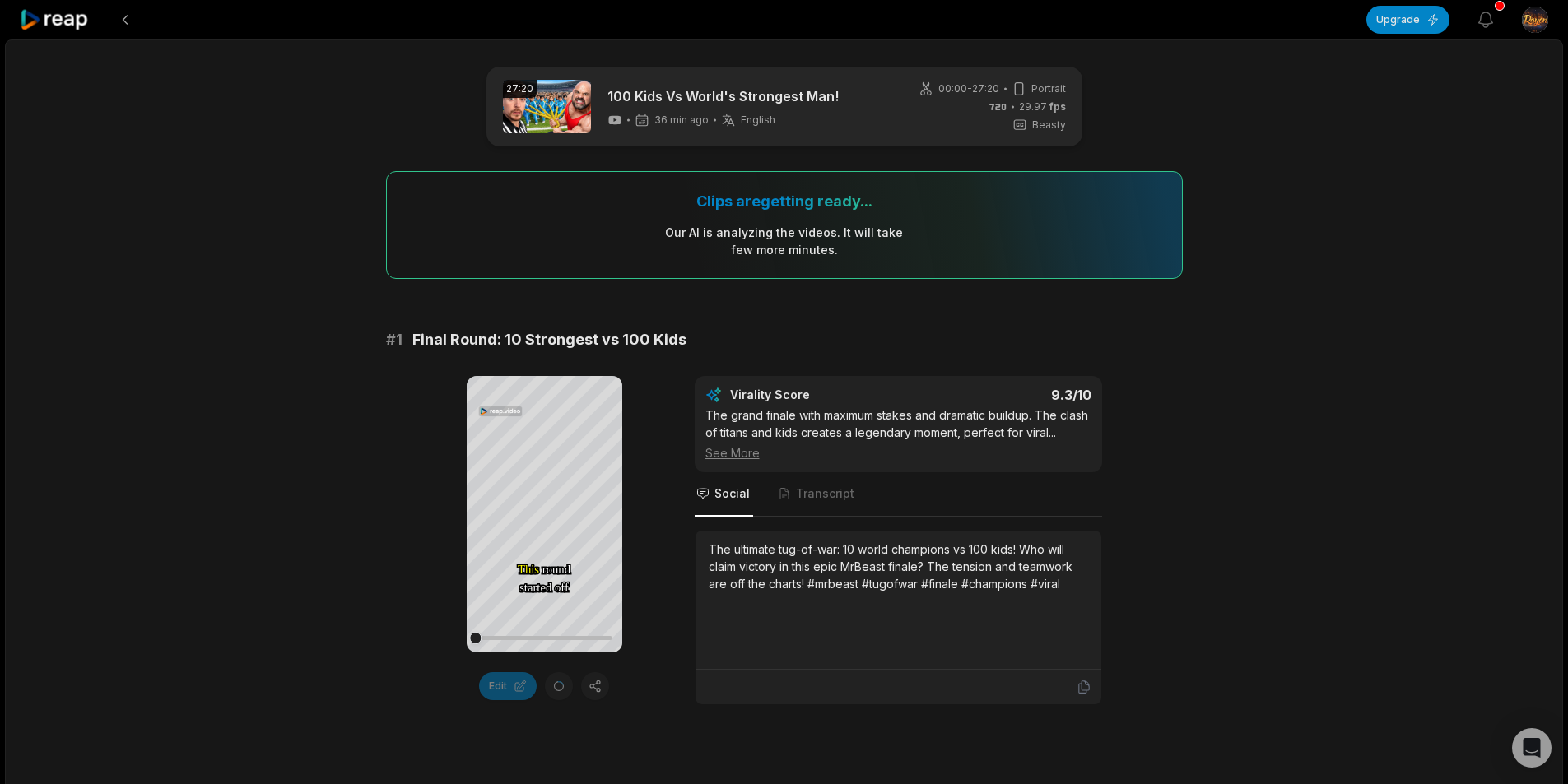
click at [708, 223] on div "Clips are getting ready... Our AI is analyzing the video s . It will take few m…" at bounding box center [784, 225] width 797 height 108
click at [513, 645] on div at bounding box center [544, 638] width 137 height 29
click at [538, 644] on div at bounding box center [544, 638] width 137 height 29
click at [561, 637] on div at bounding box center [544, 638] width 137 height 4
click at [585, 642] on div at bounding box center [544, 638] width 137 height 29
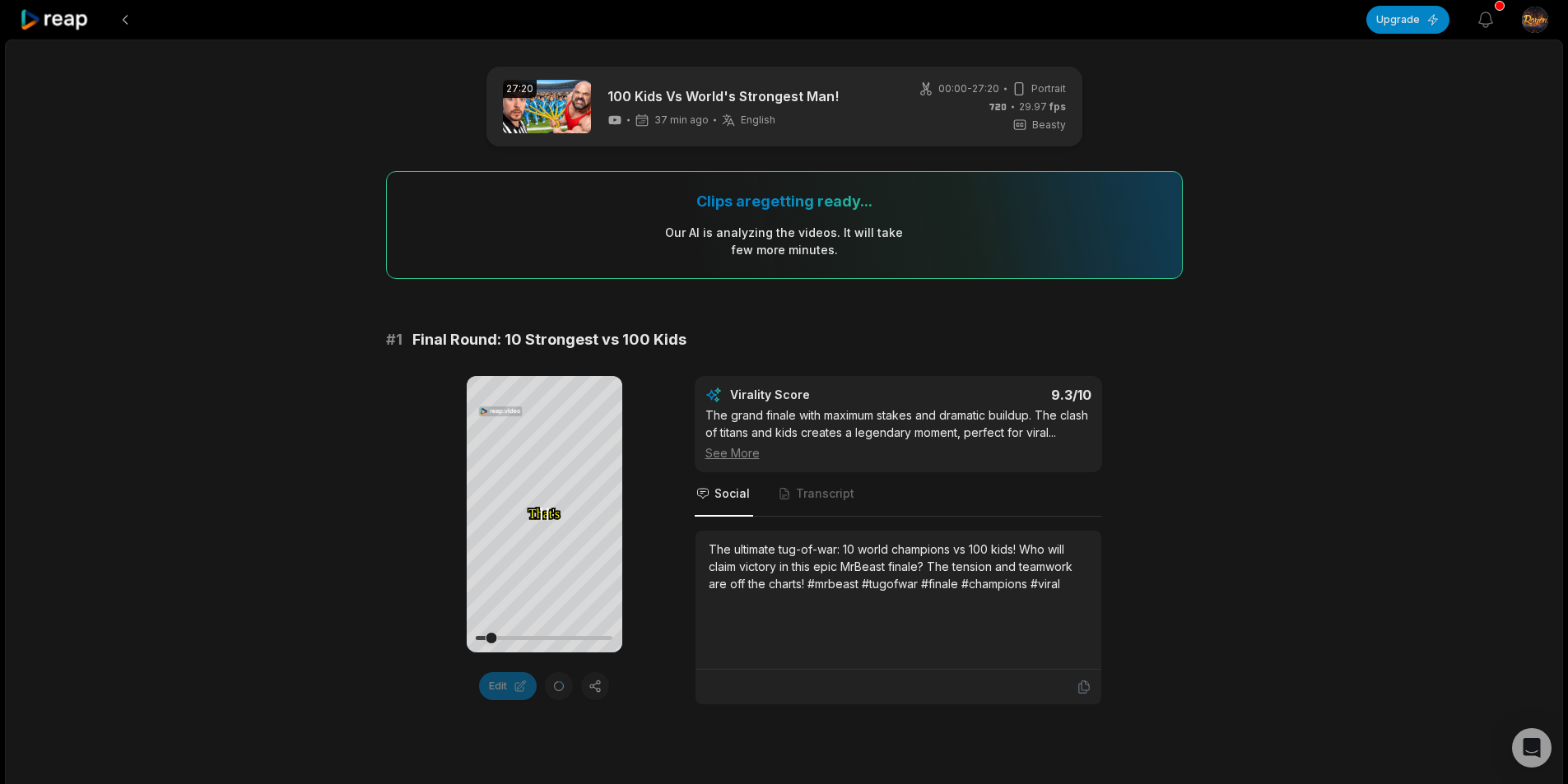
click at [492, 634] on div at bounding box center [544, 638] width 137 height 29
drag, startPoint x: 499, startPoint y: 642, endPoint x: 431, endPoint y: 644, distance: 68.0
click at [431, 644] on div "Your browser does not support mp4 format. This This round round started started…" at bounding box center [784, 541] width 797 height 329
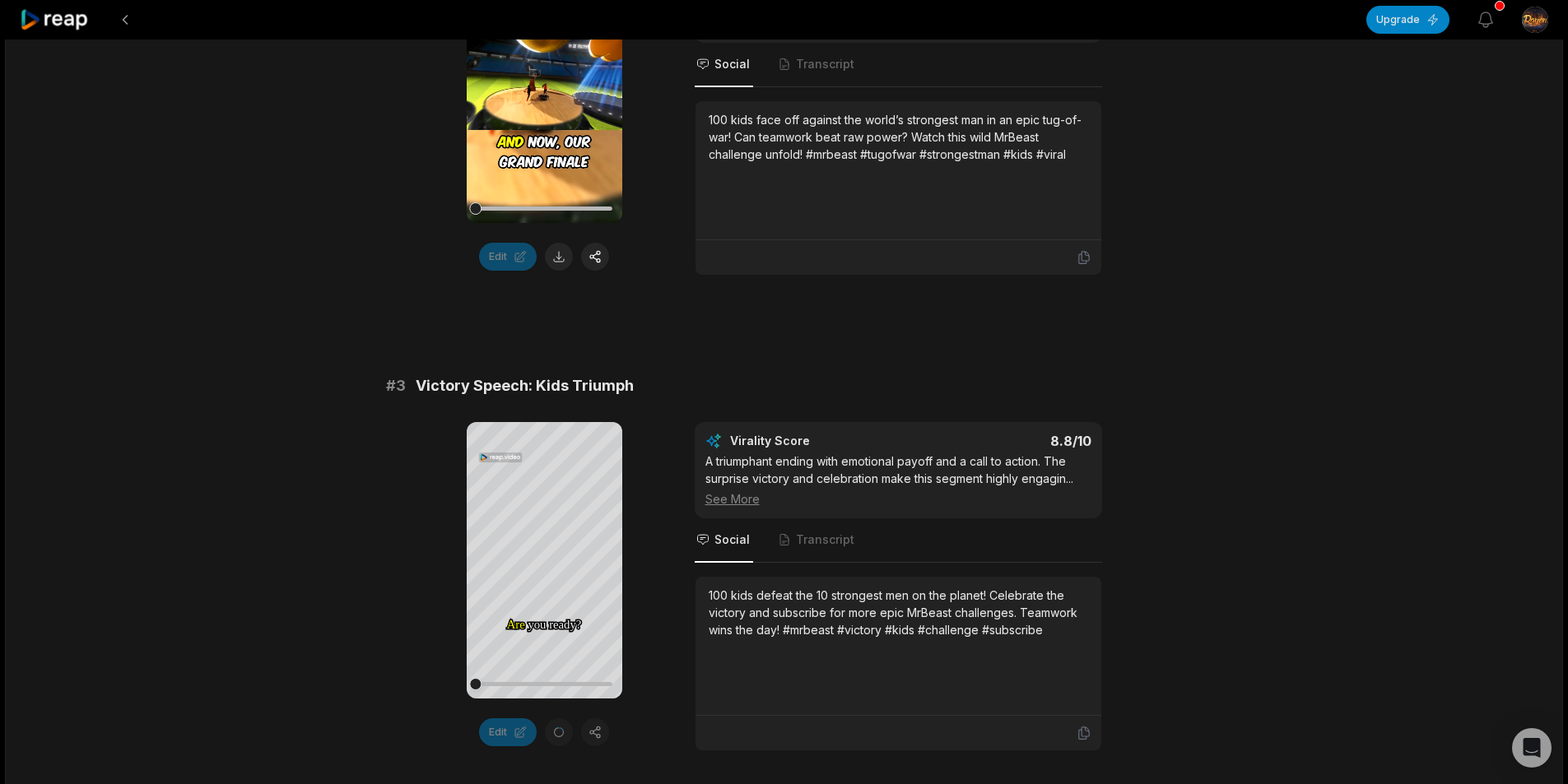
scroll to position [988, 0]
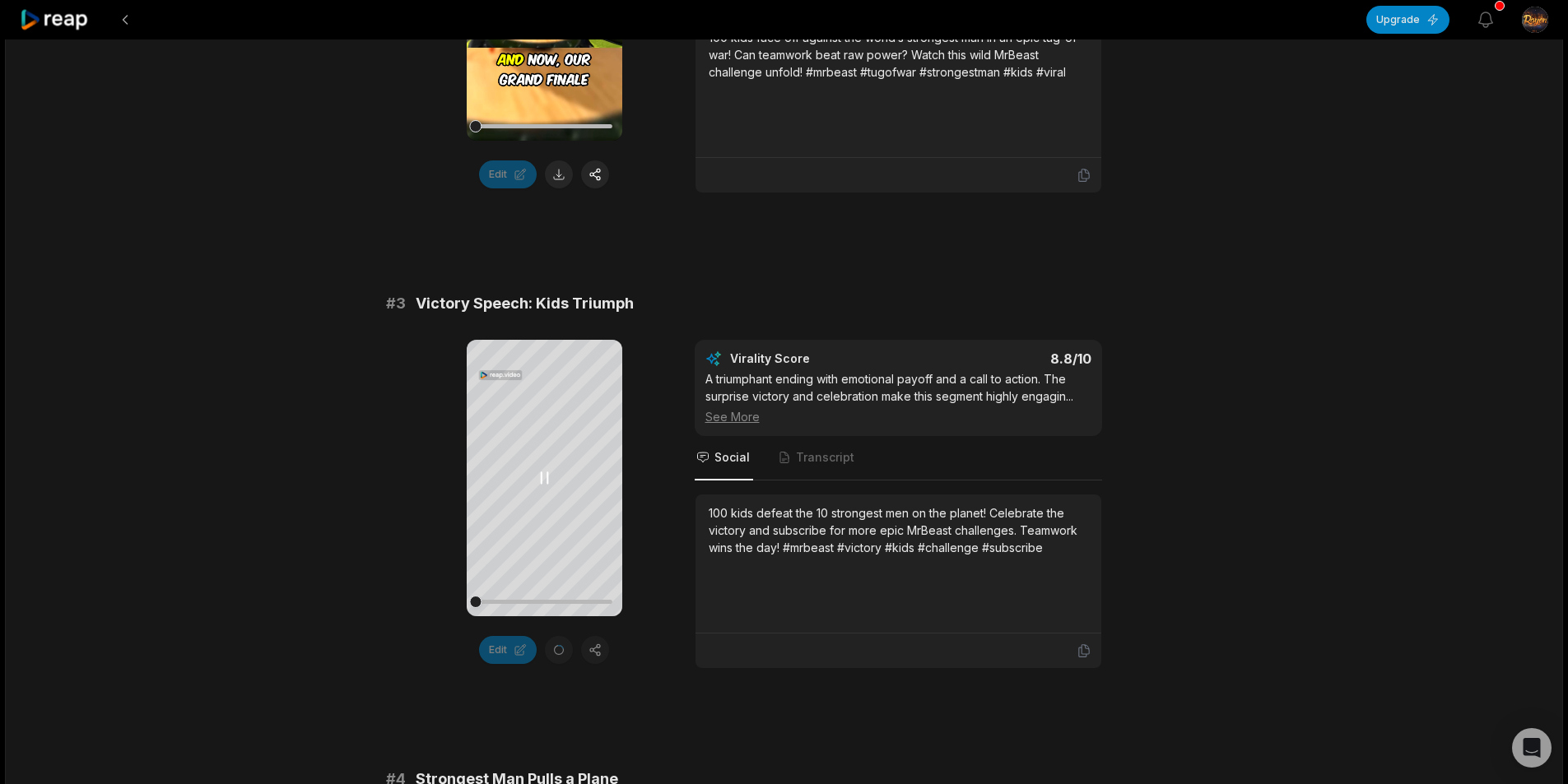
click at [489, 598] on div at bounding box center [544, 602] width 137 height 29
click at [534, 474] on icon at bounding box center [544, 478] width 19 height 19
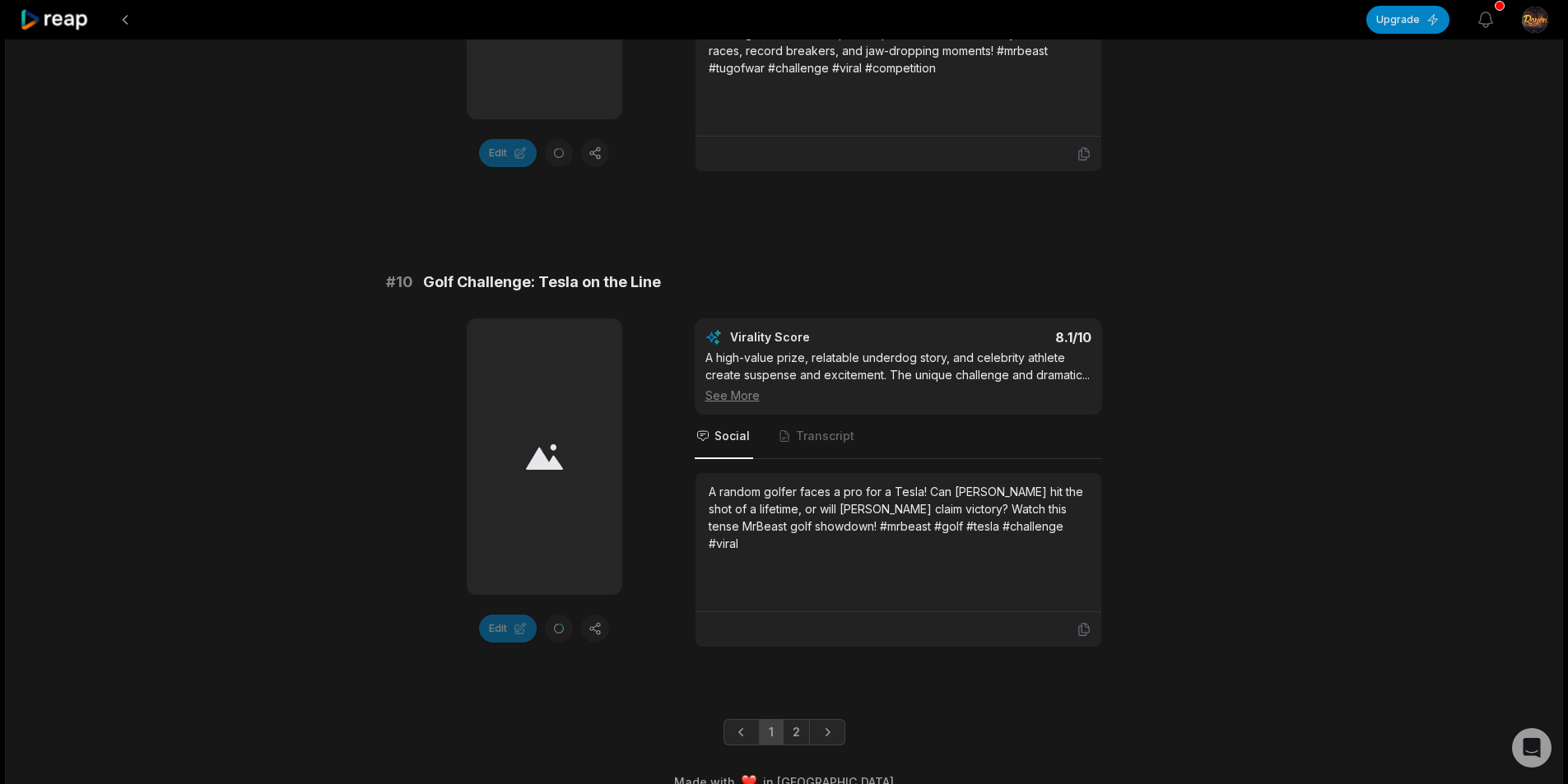
scroll to position [4381, 0]
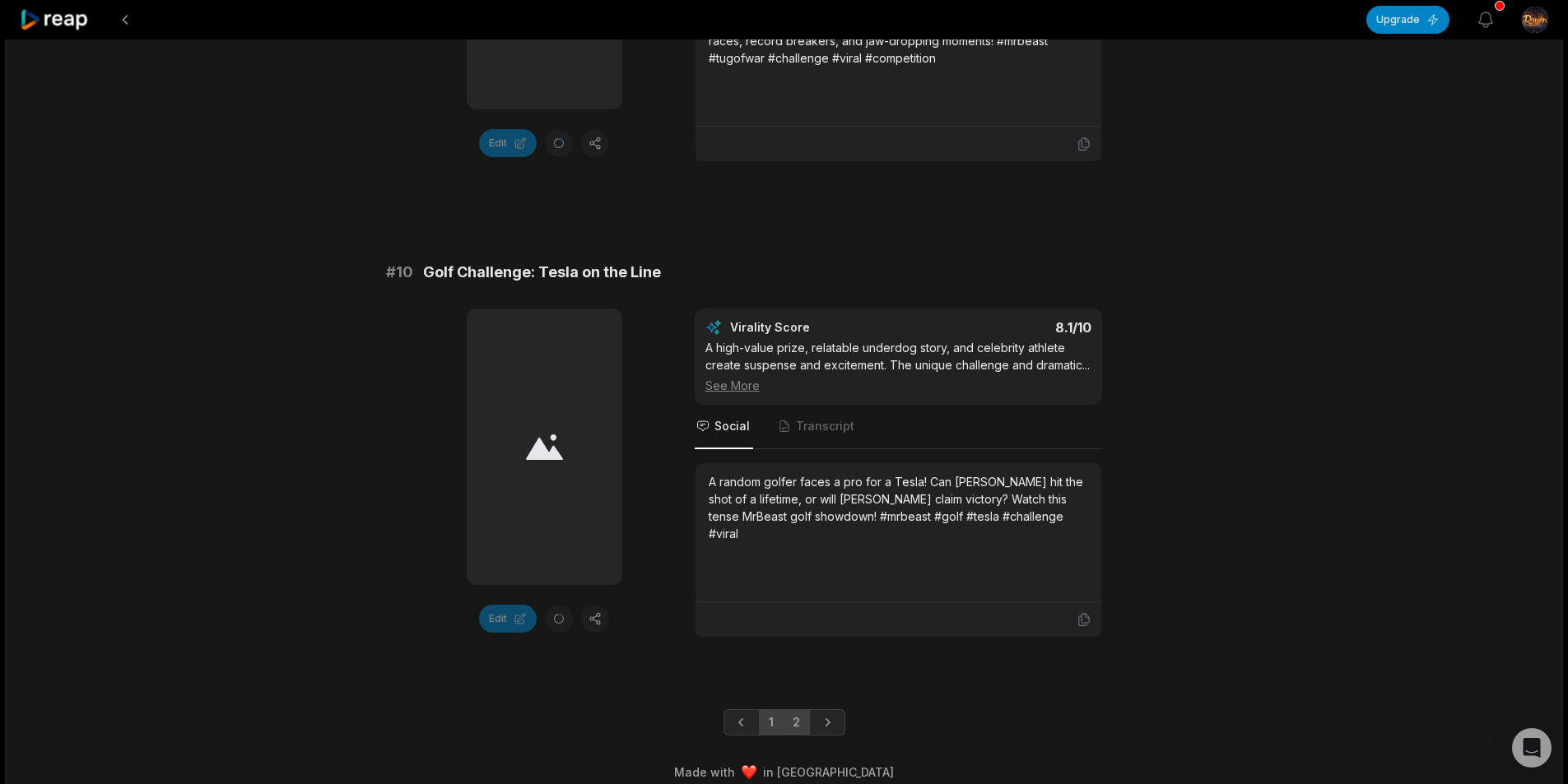
click at [794, 709] on link "2" at bounding box center [796, 722] width 27 height 26
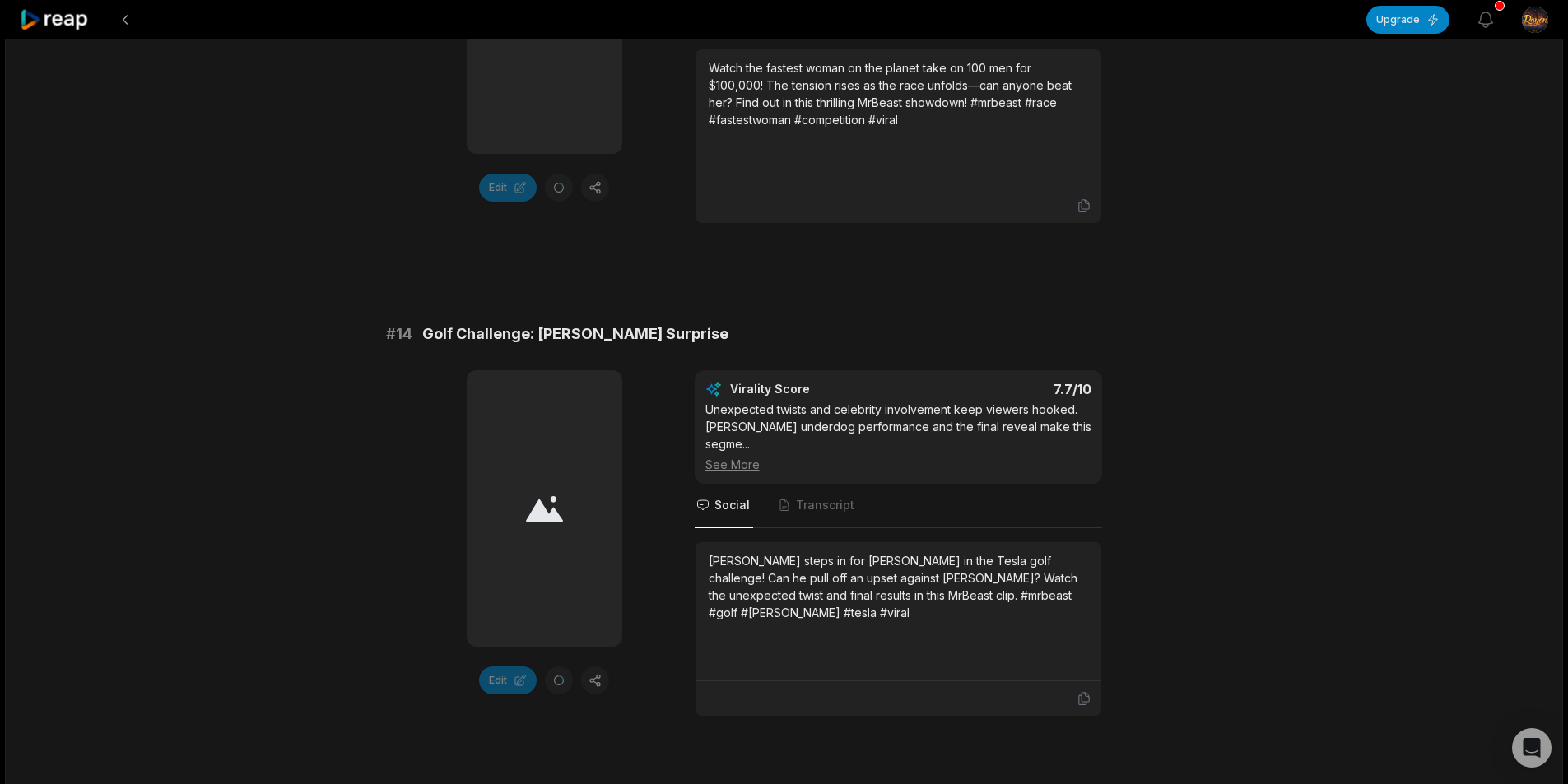
scroll to position [0, 0]
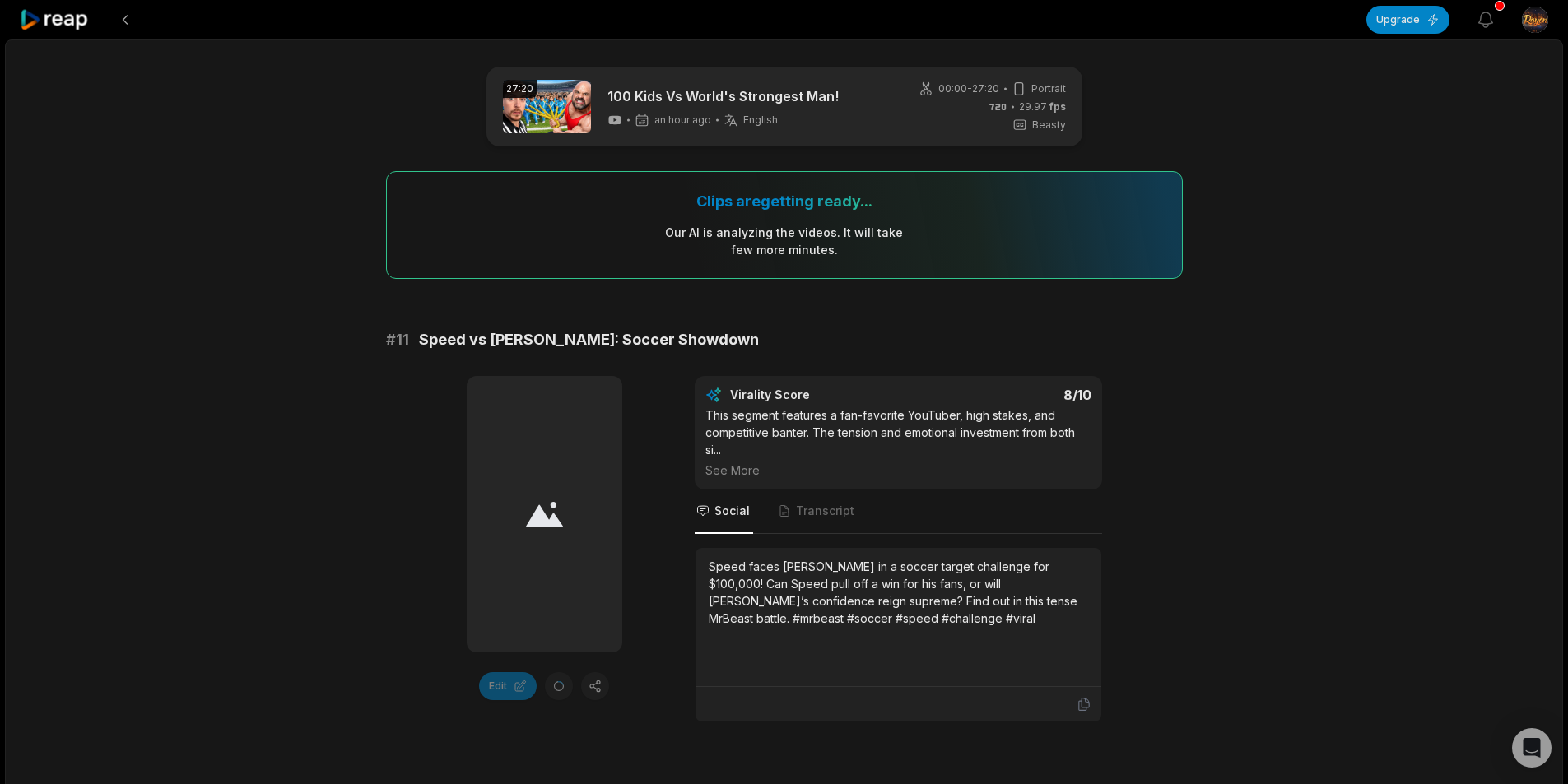
click at [786, 197] on div "Clips are getting ready..." at bounding box center [784, 202] width 176 height 19
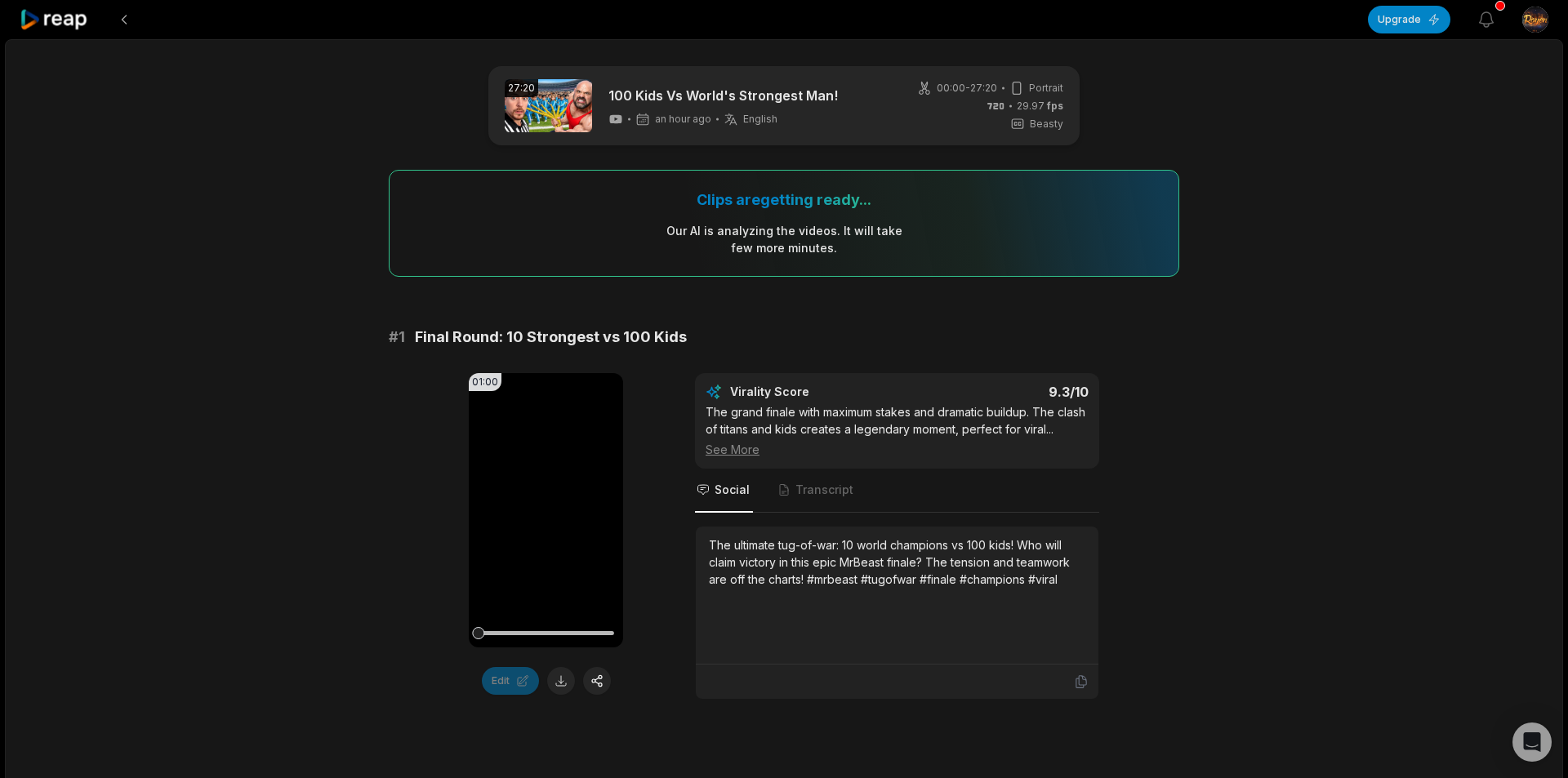
click at [1530, 15] on html "Upgrade View notifications Open user menu 27:20 100 Kids Vs World's Strongest M…" at bounding box center [784, 389] width 1568 height 778
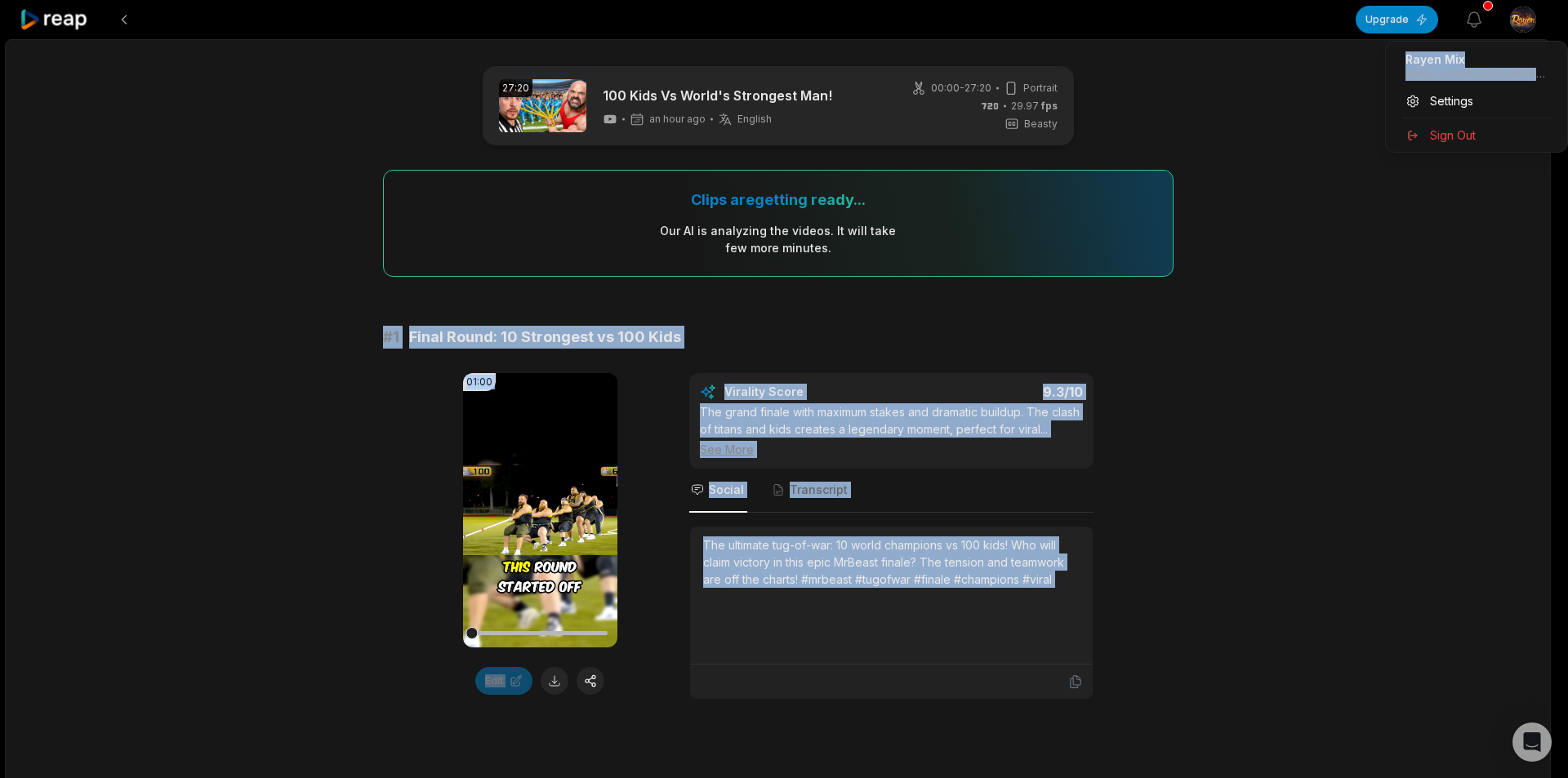
drag, startPoint x: 1567, startPoint y: 118, endPoint x: 1567, endPoint y: 267, distance: 149.0
click at [1555, 267] on html "Upgrade View notifications Open user menu 27:20 100 Kids Vs World's Strongest M…" at bounding box center [784, 389] width 1568 height 778
drag, startPoint x: 1439, startPoint y: 252, endPoint x: 69, endPoint y: 13, distance: 1390.7
click at [1438, 249] on html "Upgrade View notifications Open user menu 27:20 100 Kids Vs World's Strongest M…" at bounding box center [784, 389] width 1568 height 778
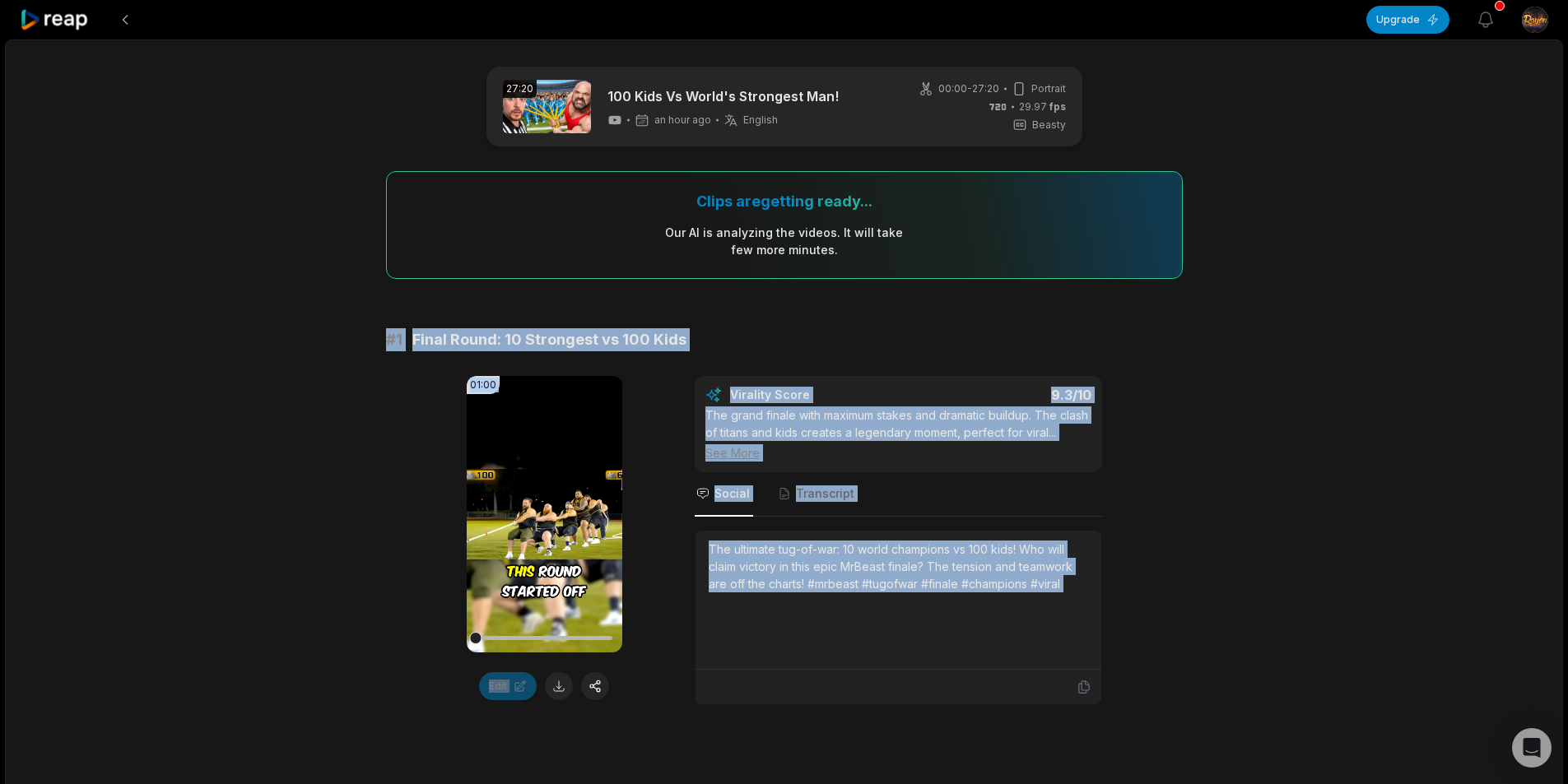
click at [70, 13] on icon at bounding box center [54, 19] width 70 height 22
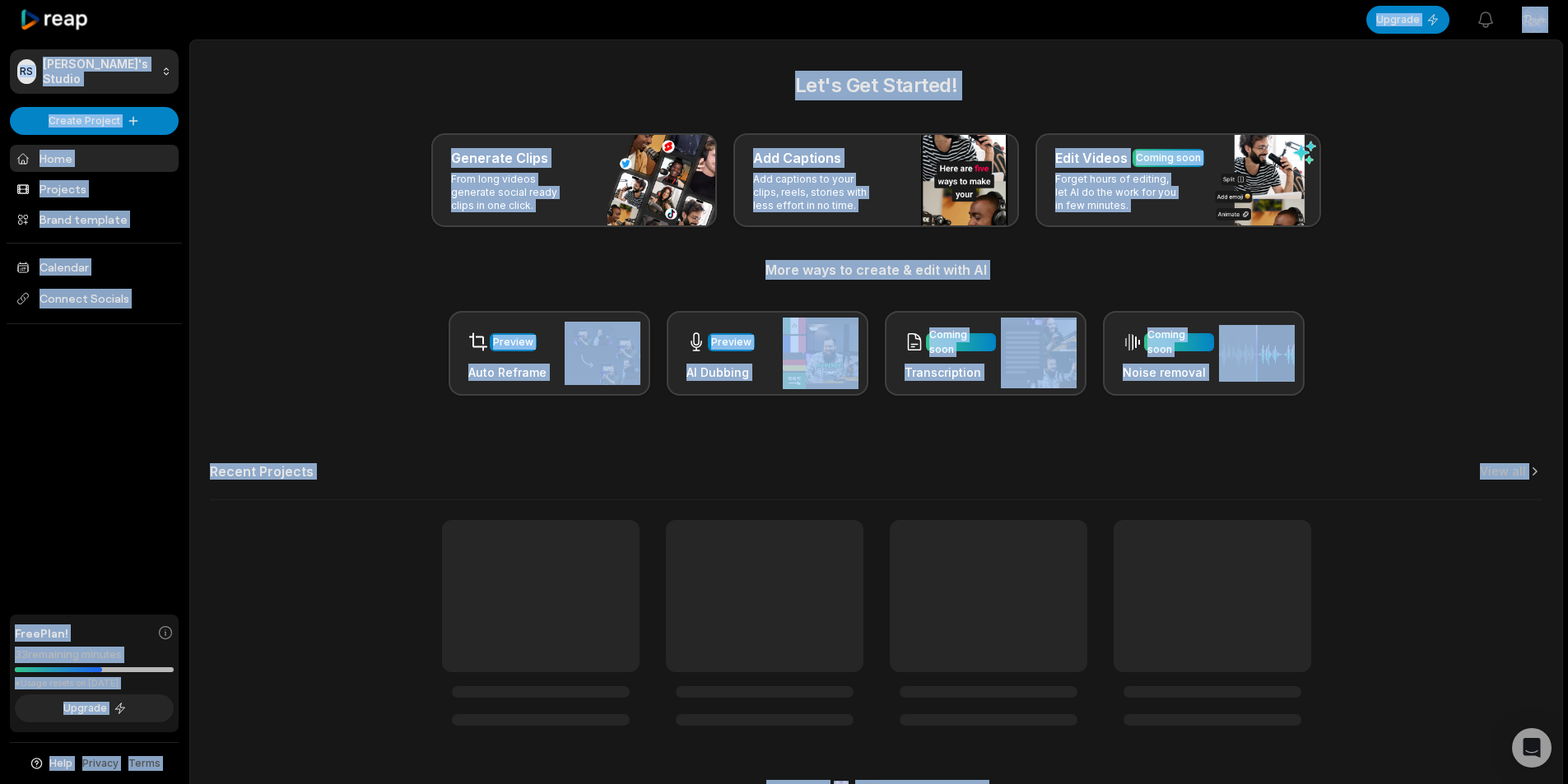
click at [368, 179] on div "Generate Clips From long videos generate social ready clips in one click. Add C…" at bounding box center [876, 179] width 1332 height 94
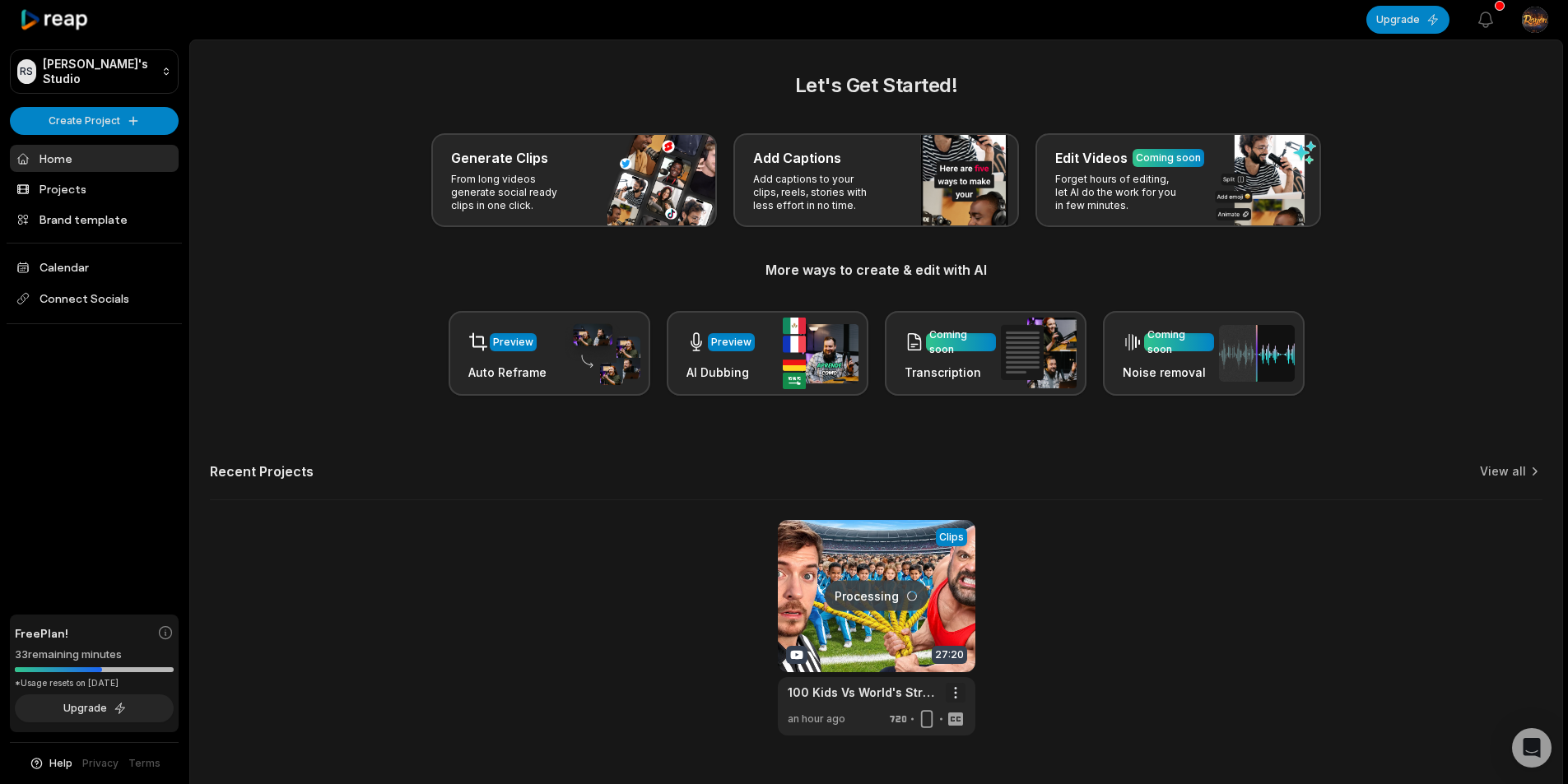
click at [950, 678] on html "RS Rayen's Studio Create Project Home Projects Brand template Calendar Connect …" at bounding box center [784, 392] width 1568 height 784
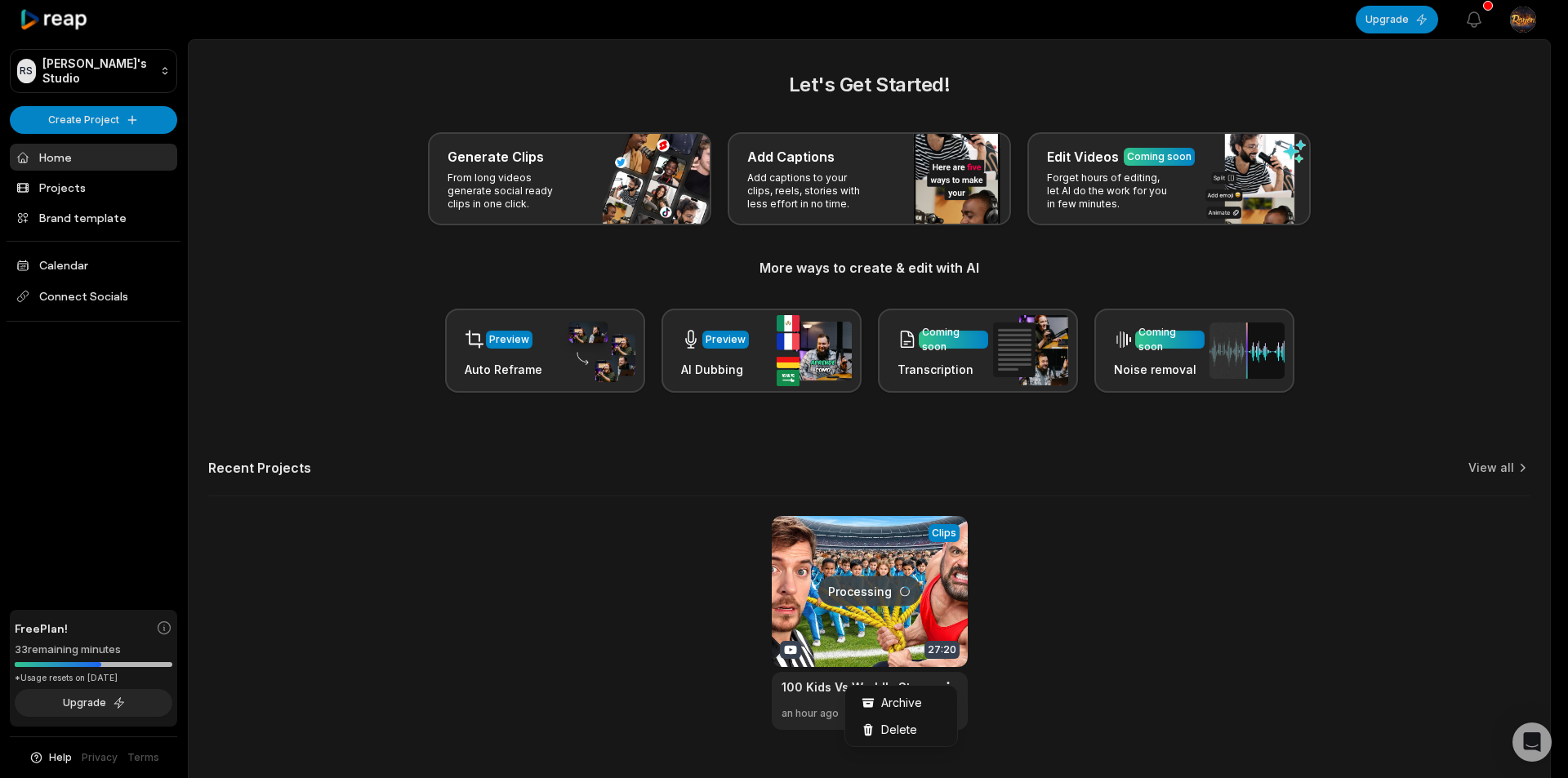
click at [814, 568] on html "RS Rayen's Studio Create Project Home Projects Brand template Calendar Connect …" at bounding box center [784, 389] width 1568 height 778
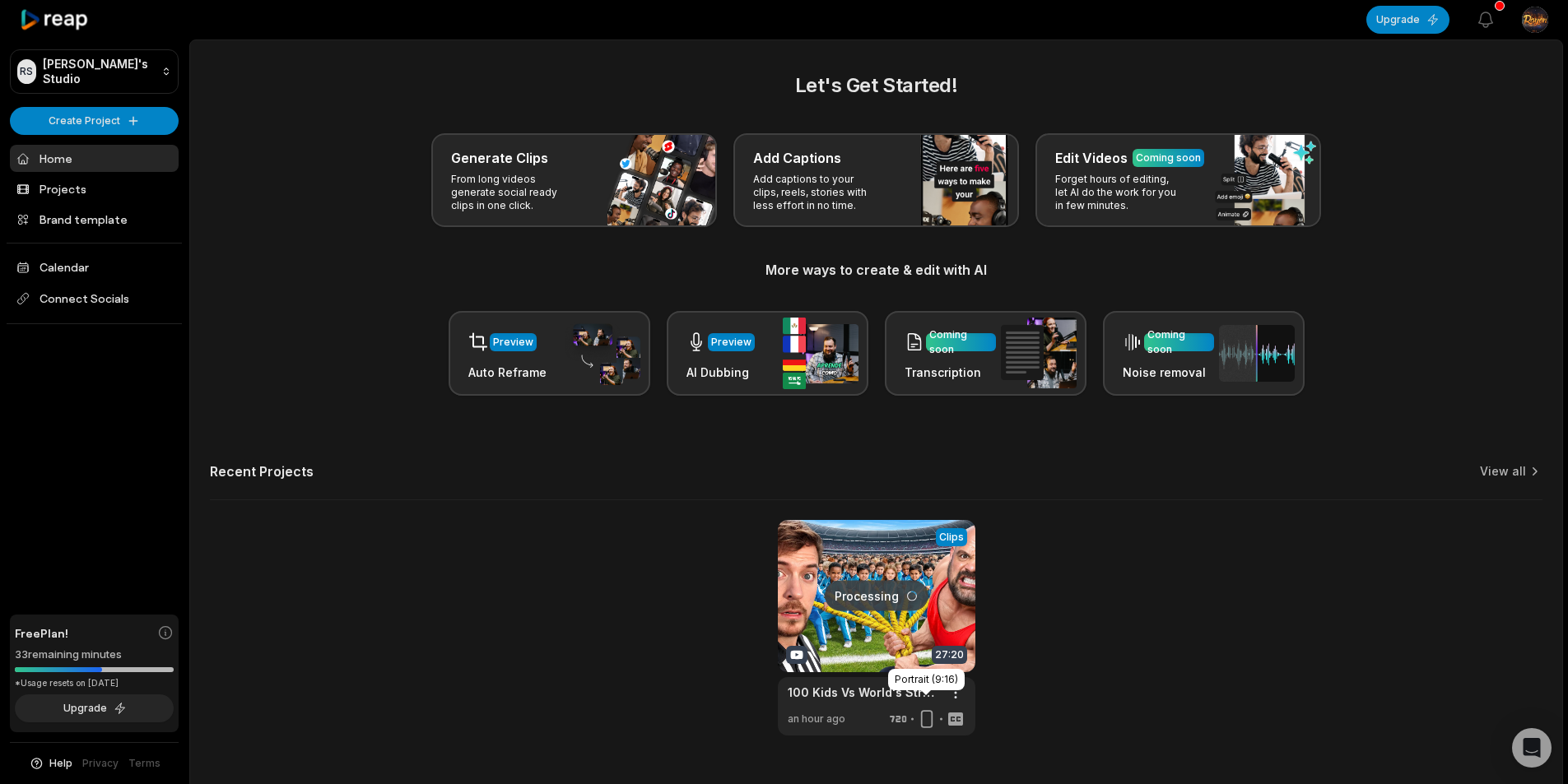
click at [923, 709] on icon at bounding box center [927, 719] width 19 height 19
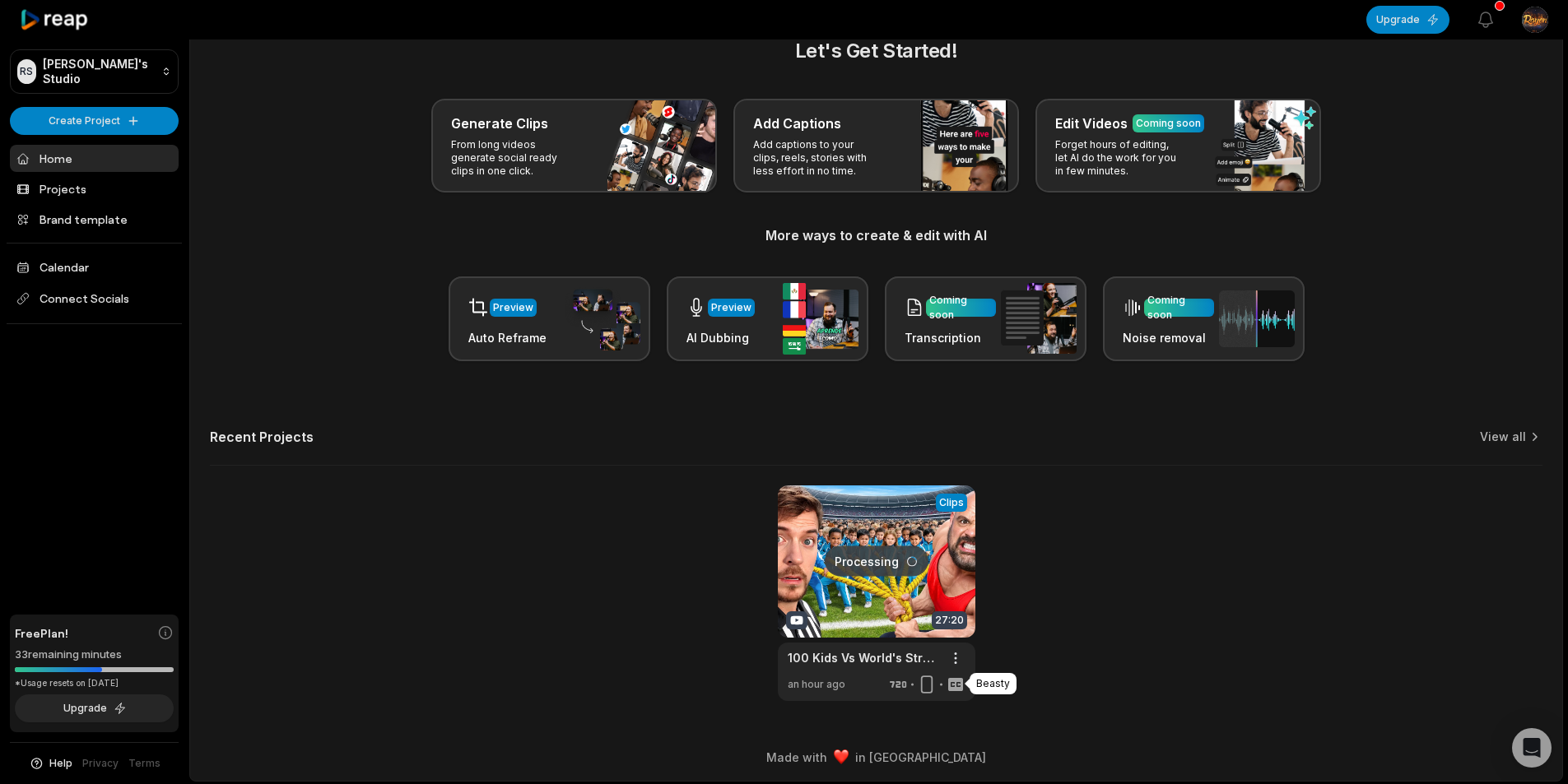
scroll to position [36, 0]
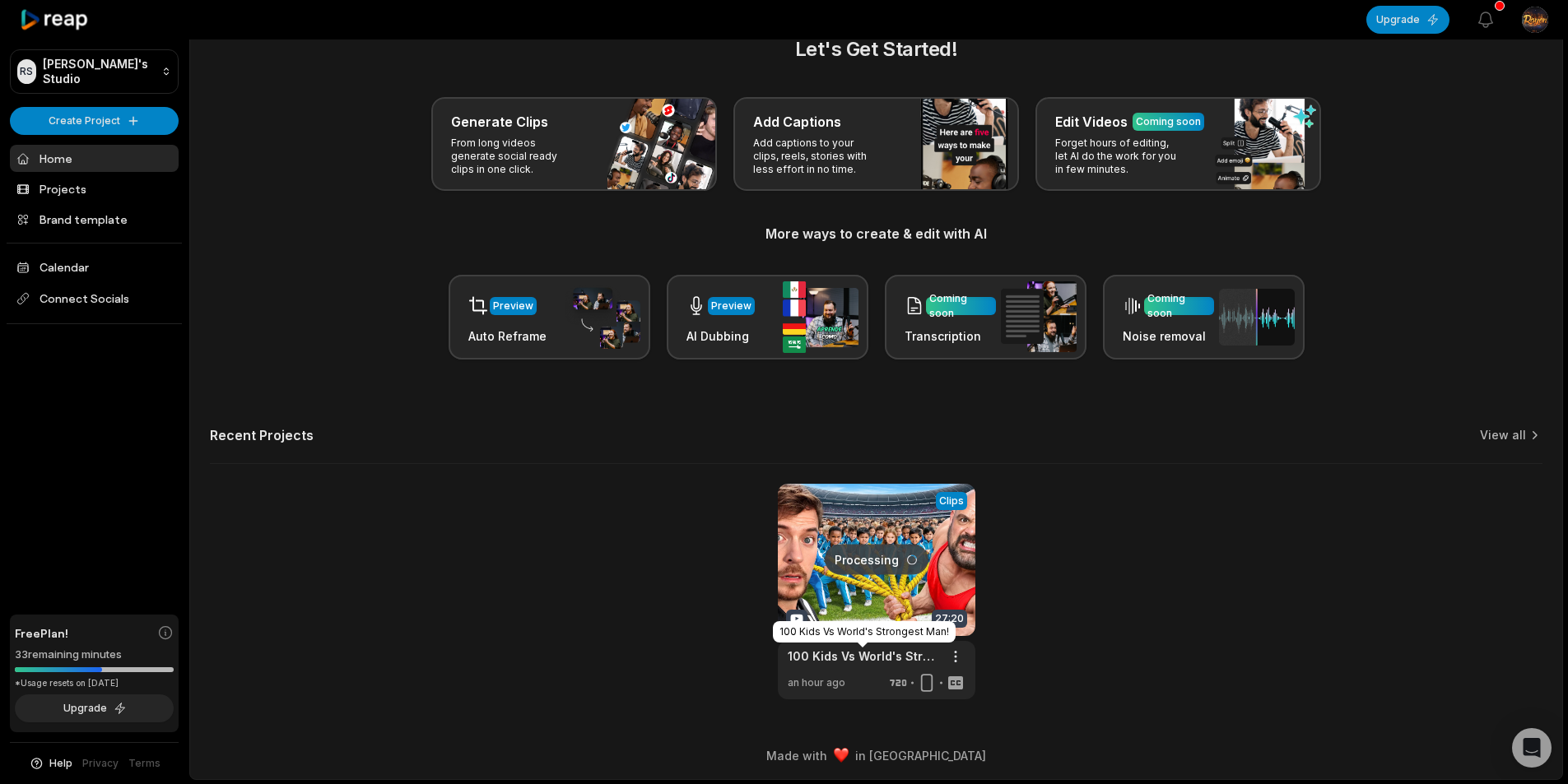
click at [868, 601] on link at bounding box center [877, 591] width 198 height 215
click at [874, 651] on link "100 Kids Vs World's Strongest Man!" at bounding box center [863, 656] width 151 height 17
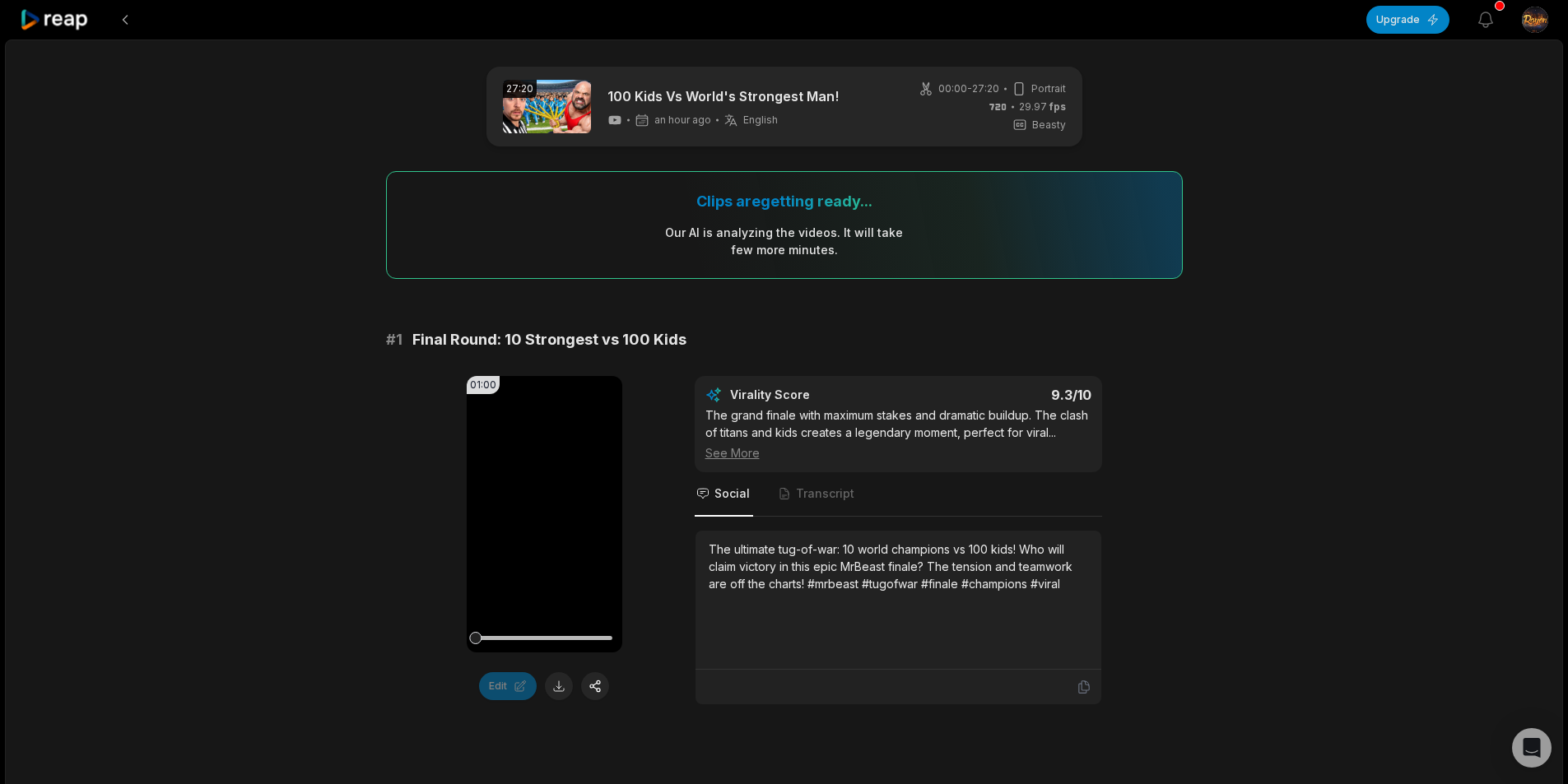
click at [662, 123] on span "an hour ago" at bounding box center [683, 120] width 57 height 14
click at [572, 108] on link at bounding box center [547, 106] width 88 height 53
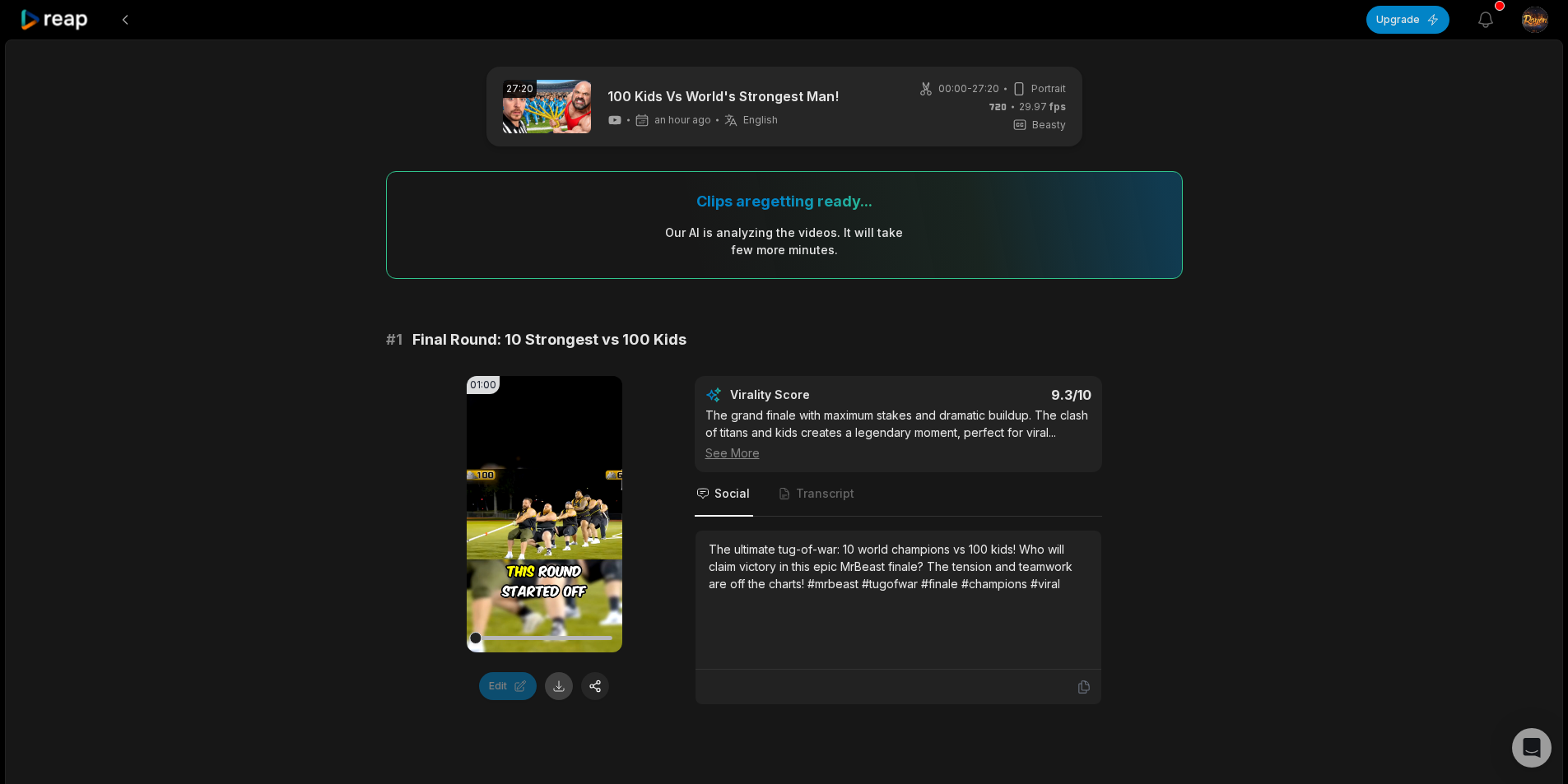
click at [552, 675] on button at bounding box center [559, 685] width 28 height 28
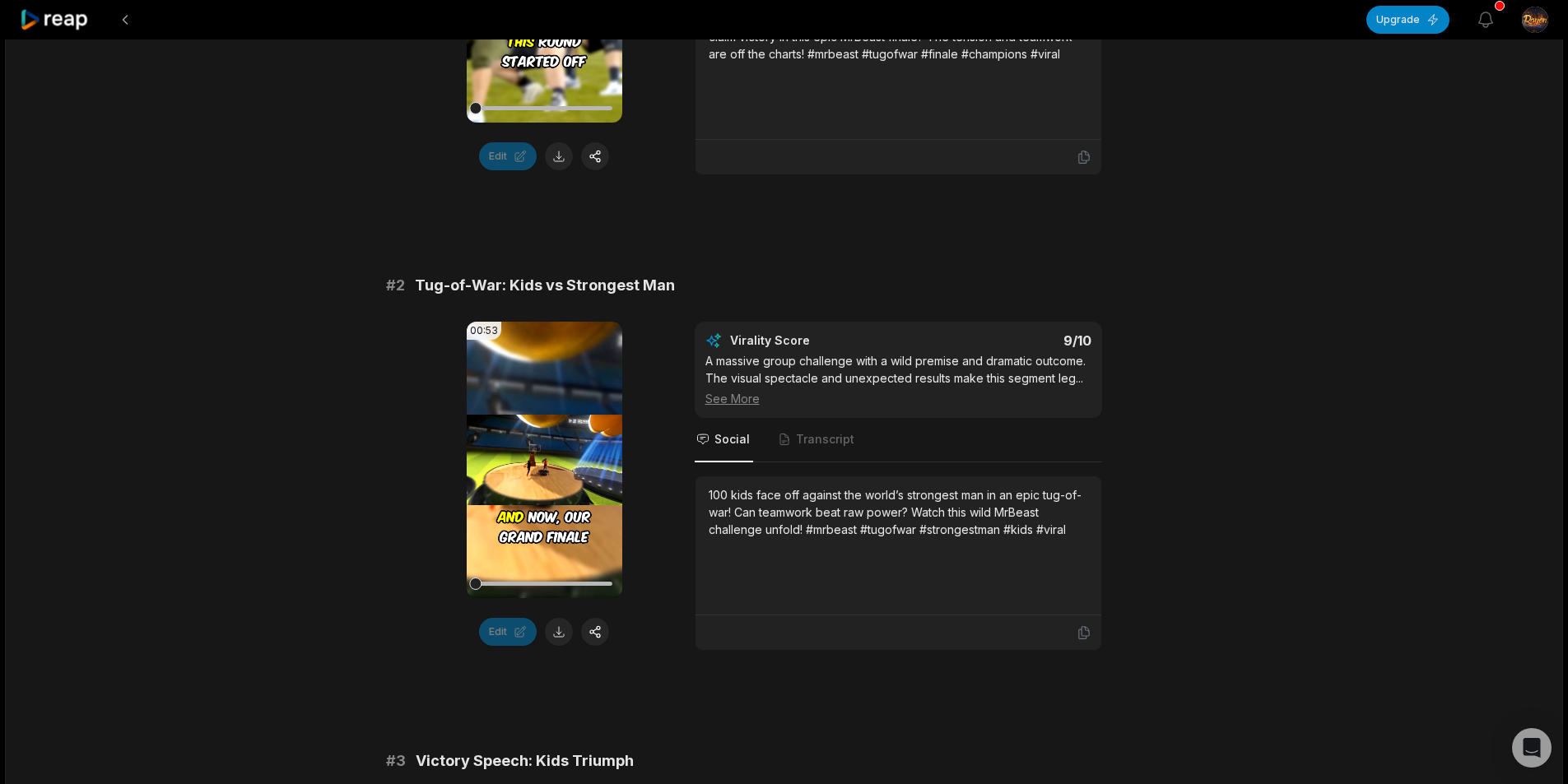
scroll to position [658, 0]
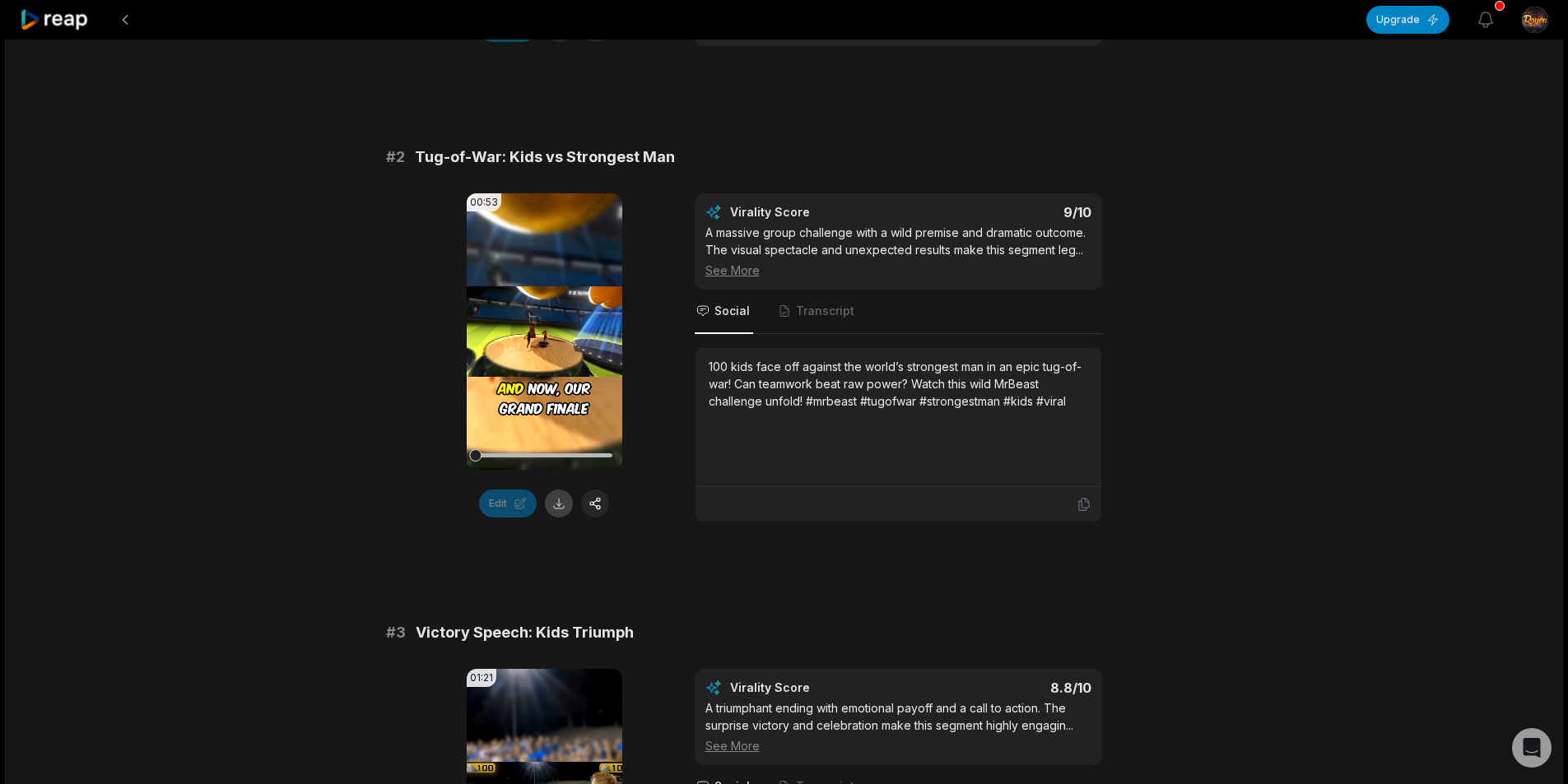
click at [563, 509] on button at bounding box center [559, 503] width 28 height 28
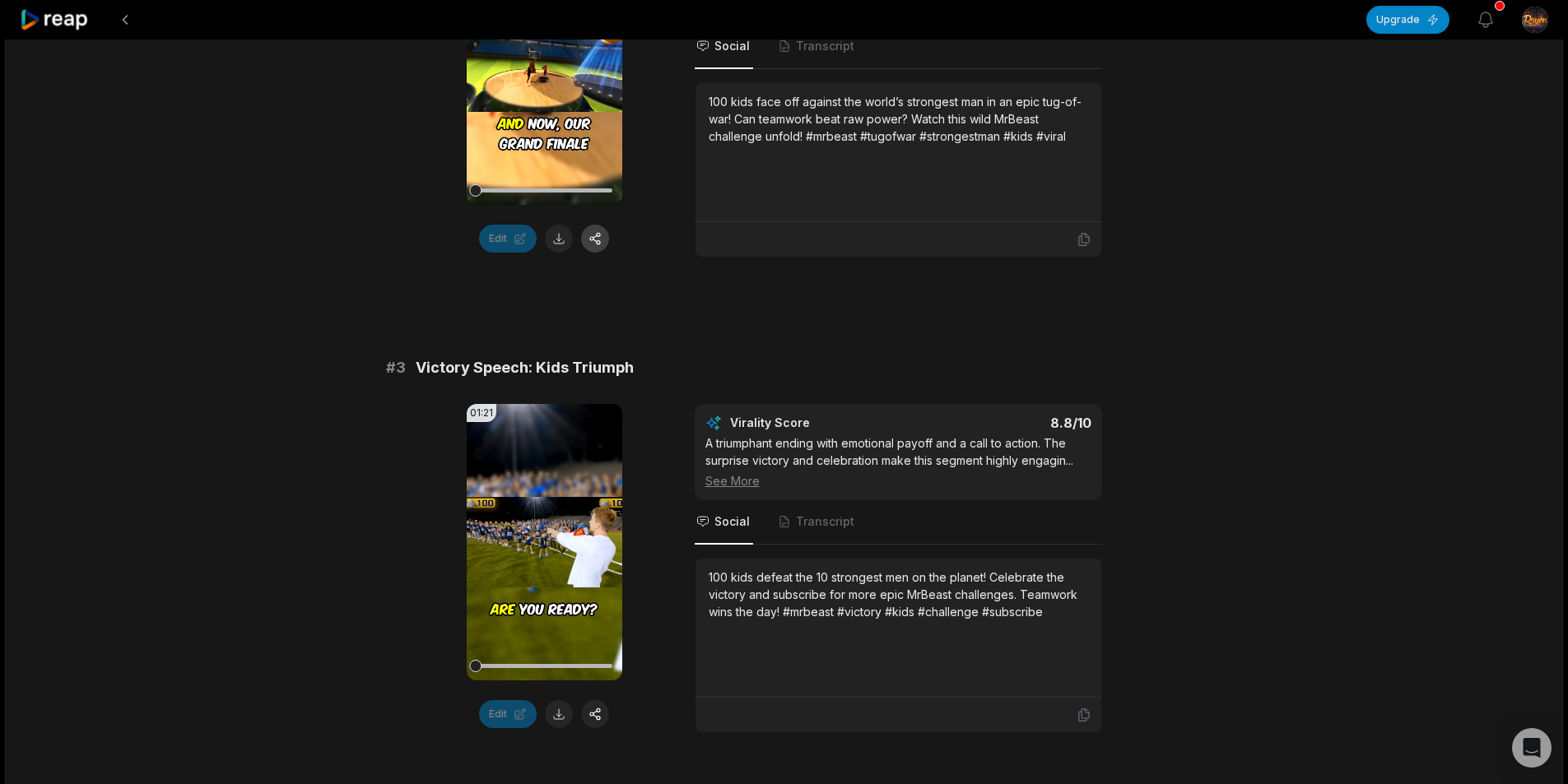
scroll to position [988, 0]
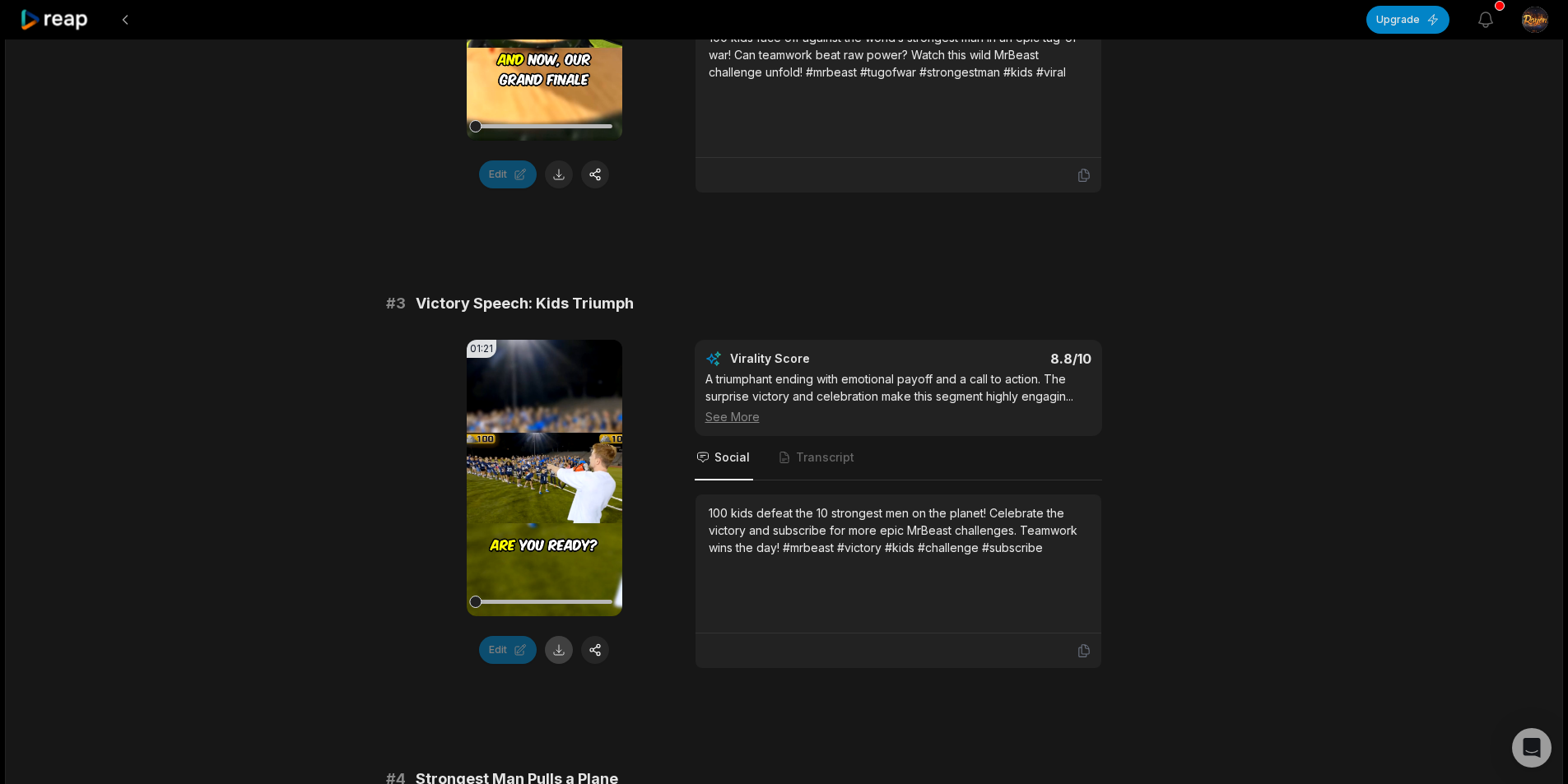
click at [558, 644] on button at bounding box center [559, 649] width 28 height 28
